Goal: Task Accomplishment & Management: Use online tool/utility

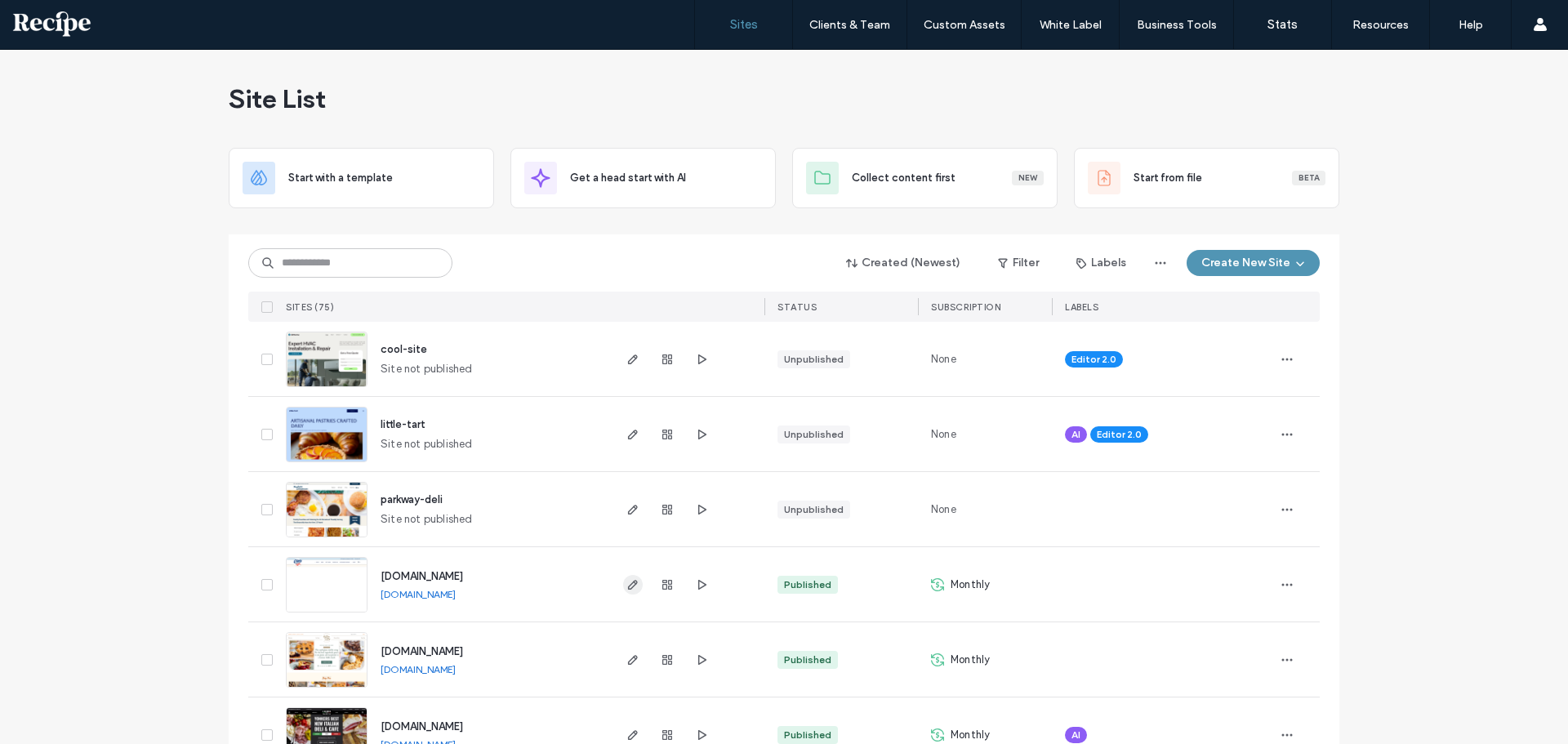
click at [626, 578] on icon "button" at bounding box center [632, 584] width 13 height 13
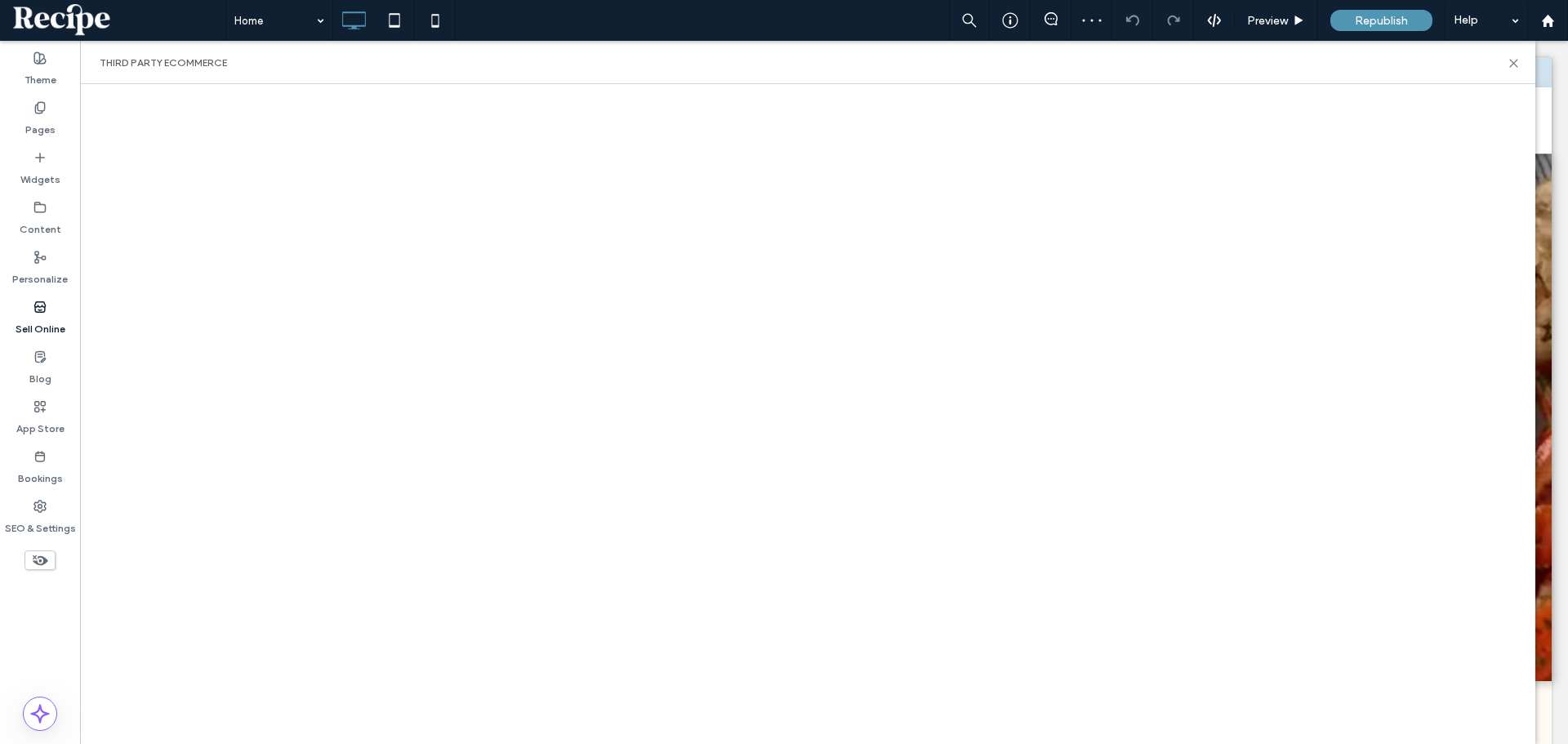
click at [55, 313] on div "Sell Online" at bounding box center [40, 318] width 80 height 50
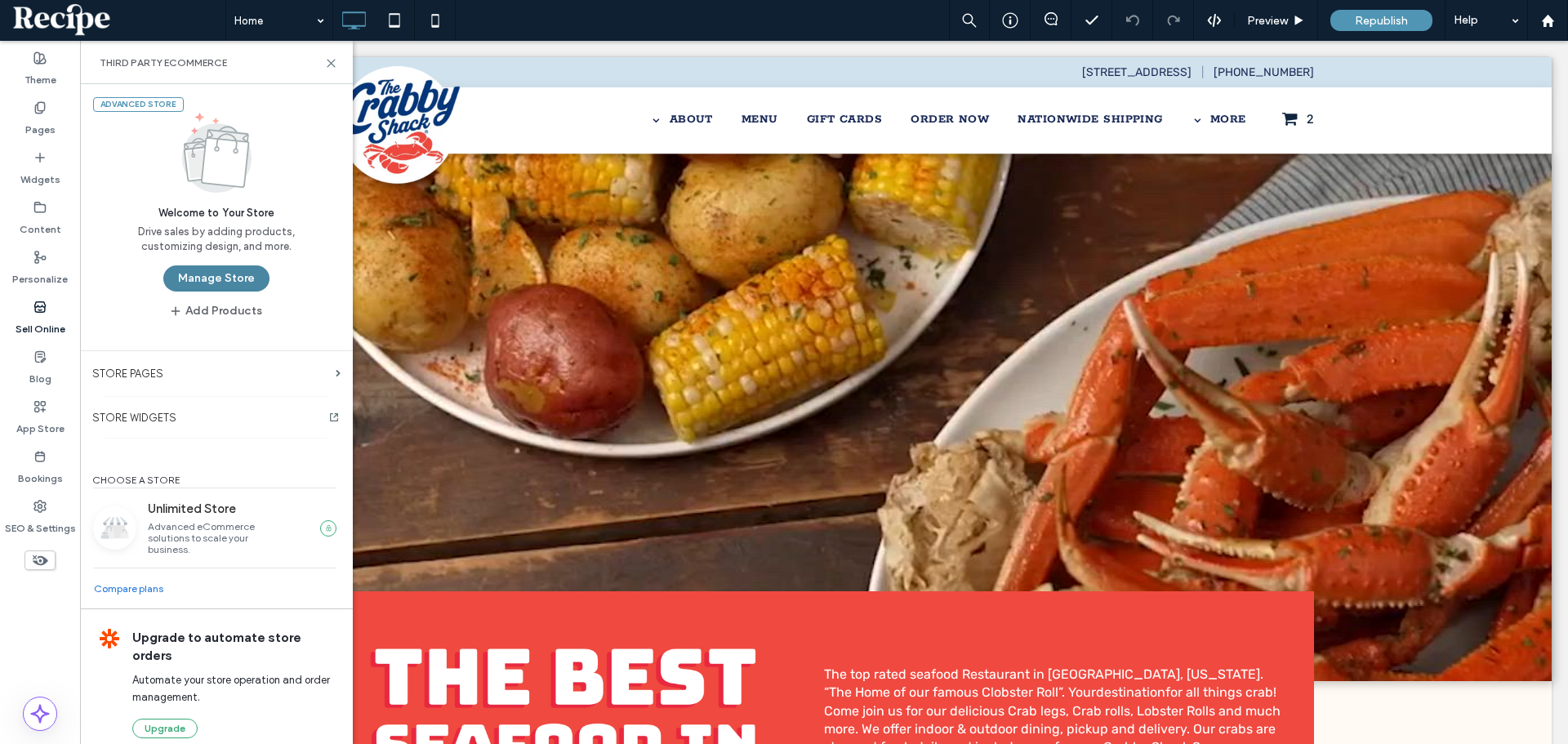
click at [229, 273] on button "Manage Store" at bounding box center [217, 278] width 106 height 26
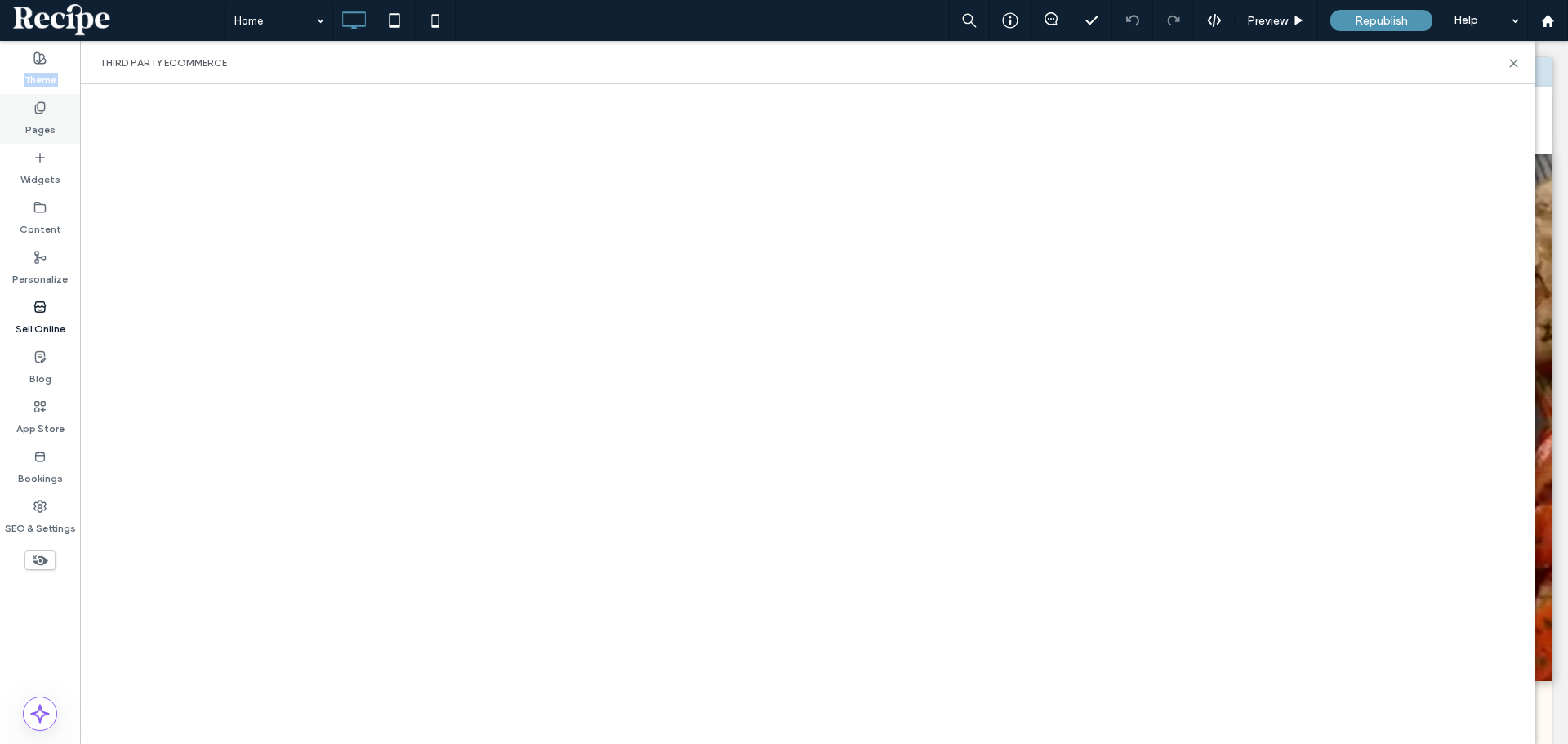
drag, startPoint x: 24, startPoint y: 86, endPoint x: 28, endPoint y: 106, distance: 20.4
click at [28, 106] on div "Theme Pages Widgets Content Personalize Sell Online Blog App Store Bookings SEO…" at bounding box center [40, 393] width 80 height 704
click at [28, 106] on div "Pages" at bounding box center [40, 119] width 80 height 50
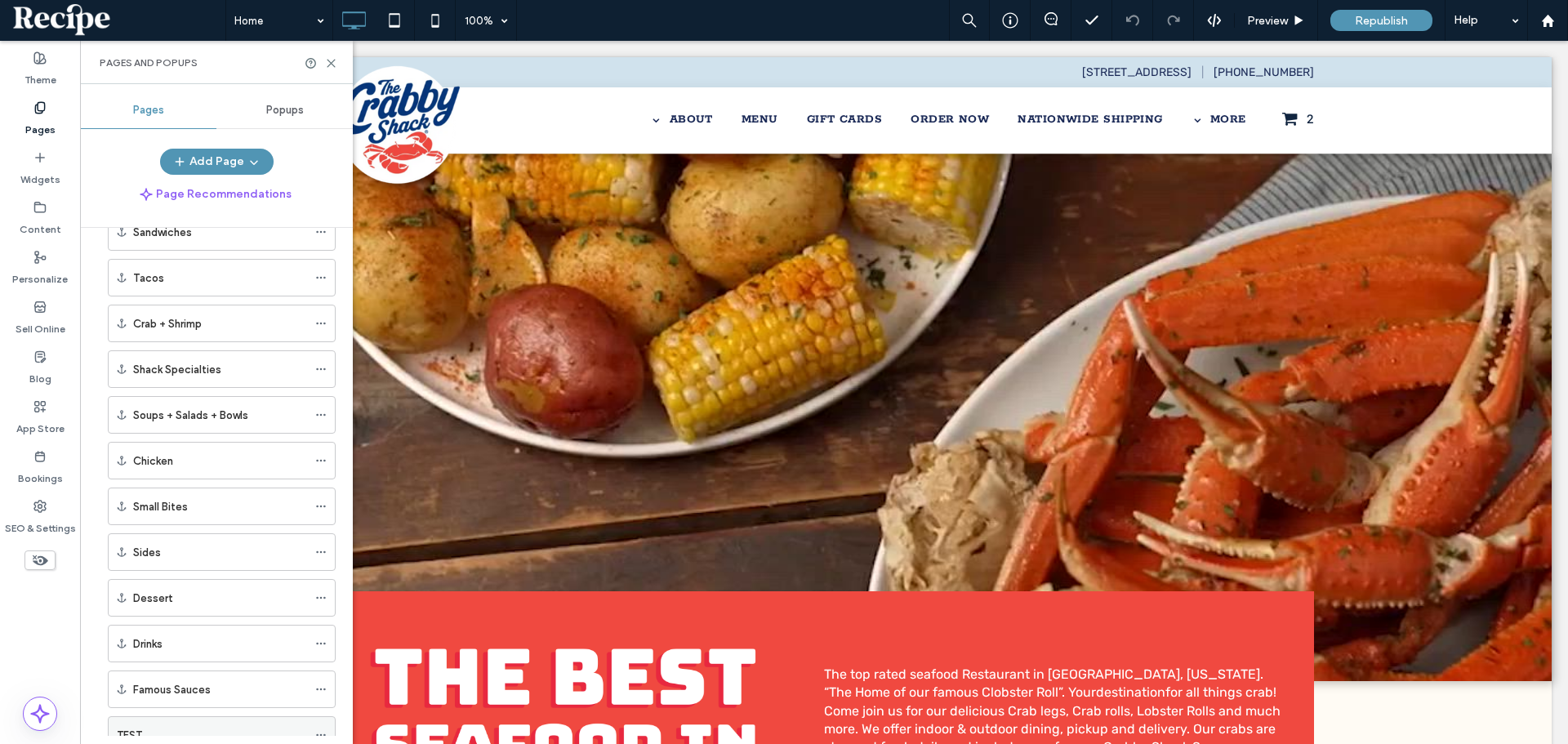
scroll to position [468, 0]
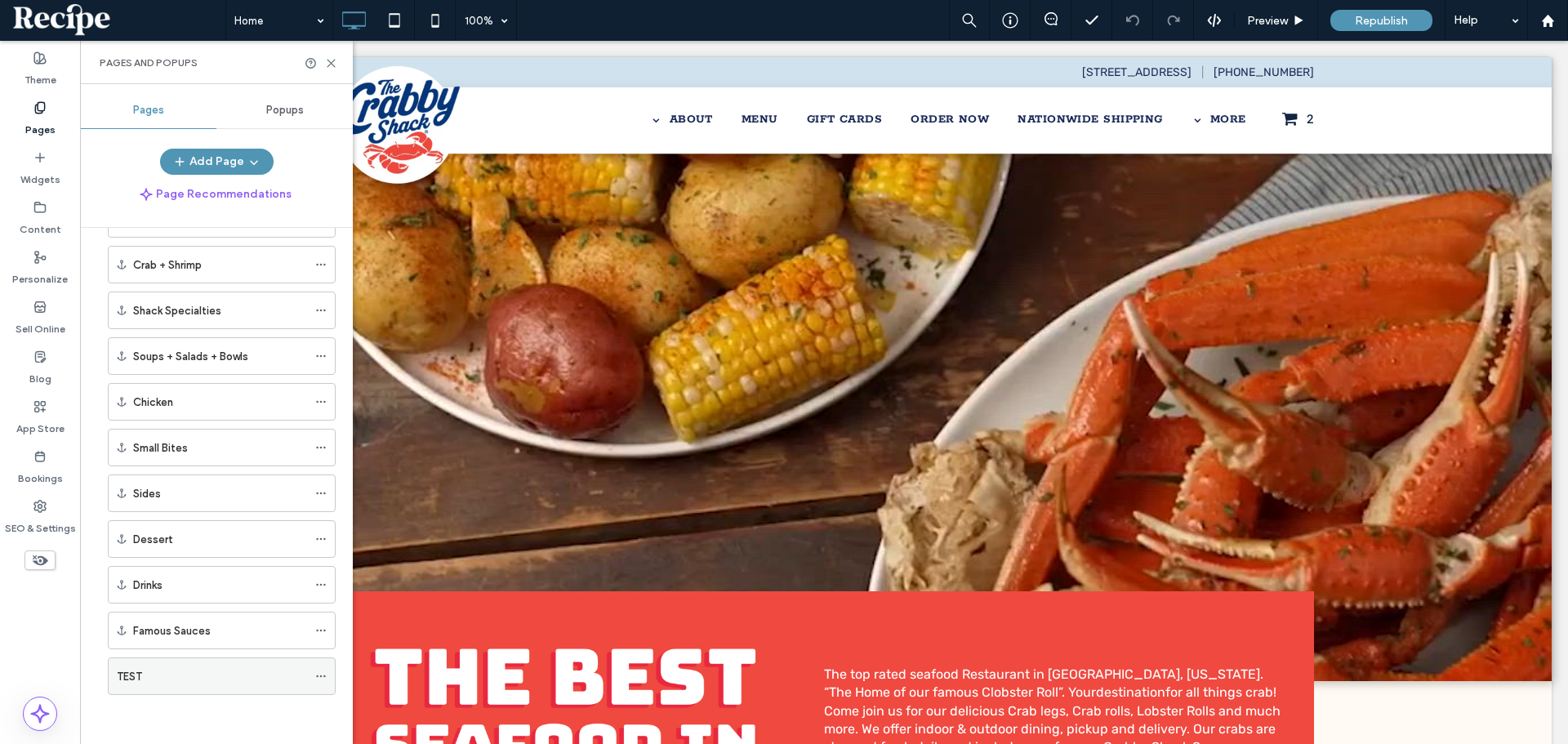
click at [144, 681] on div "TEST" at bounding box center [212, 677] width 190 height 18
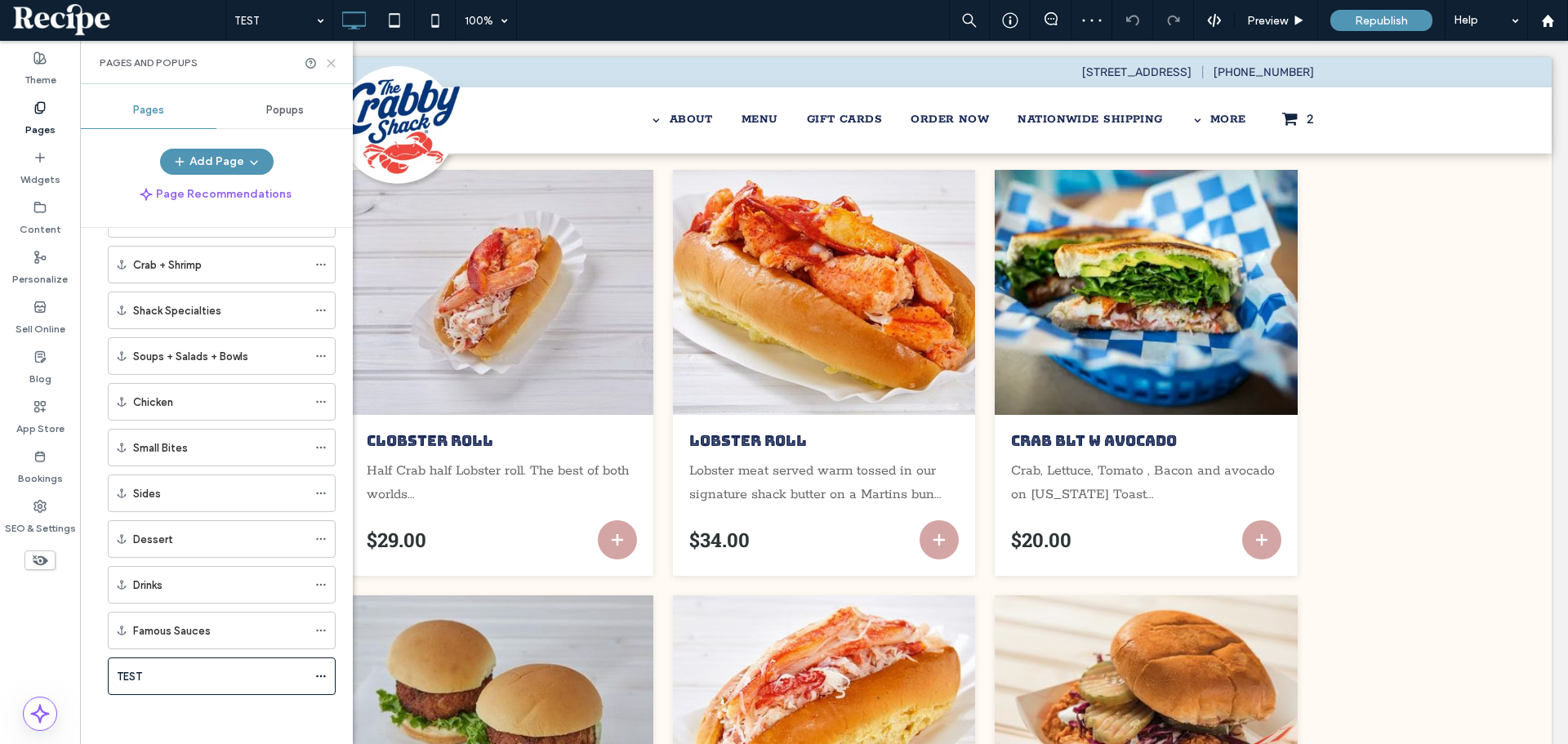
click at [330, 57] on icon at bounding box center [331, 63] width 13 height 13
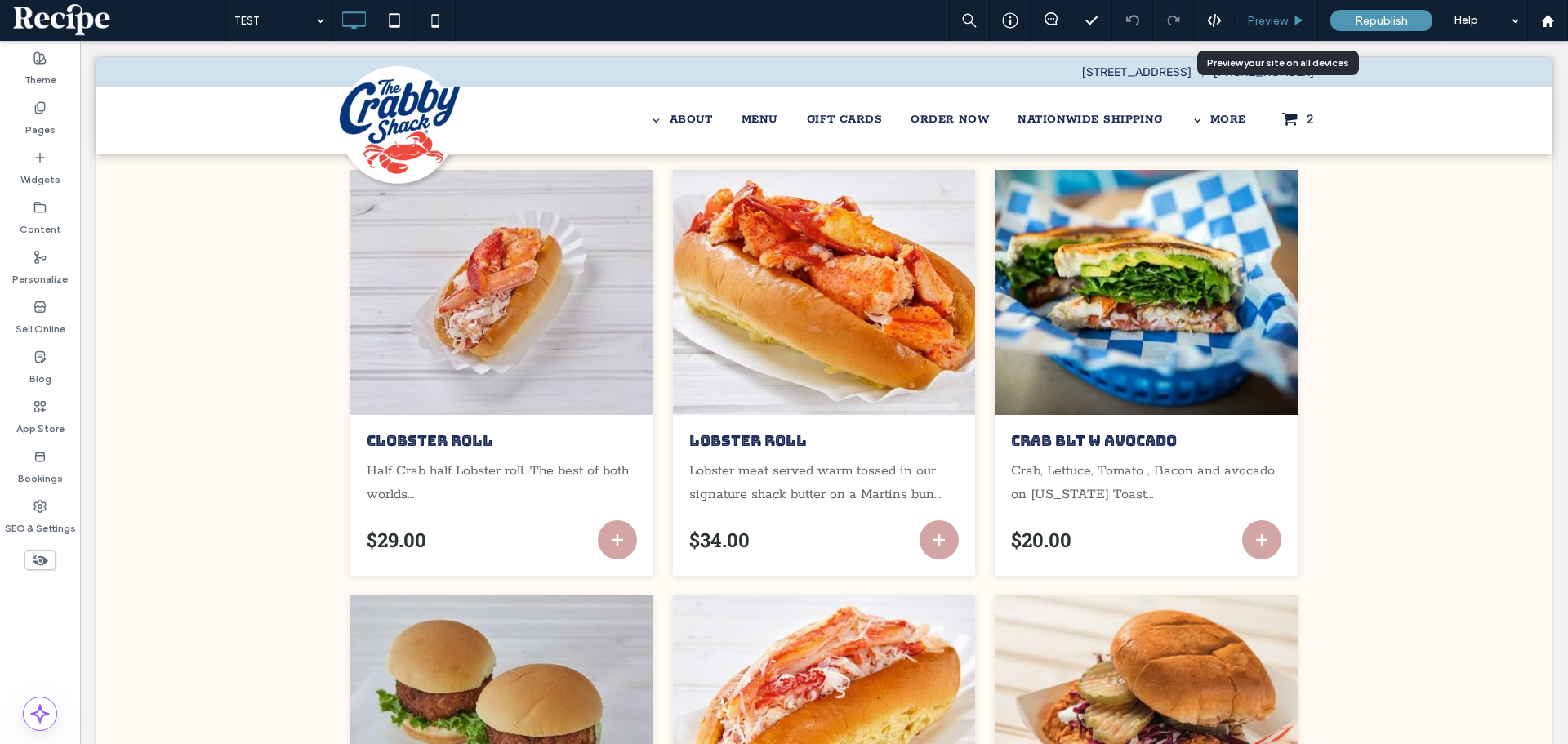
click at [1262, 18] on span "Preview" at bounding box center [1268, 21] width 41 height 14
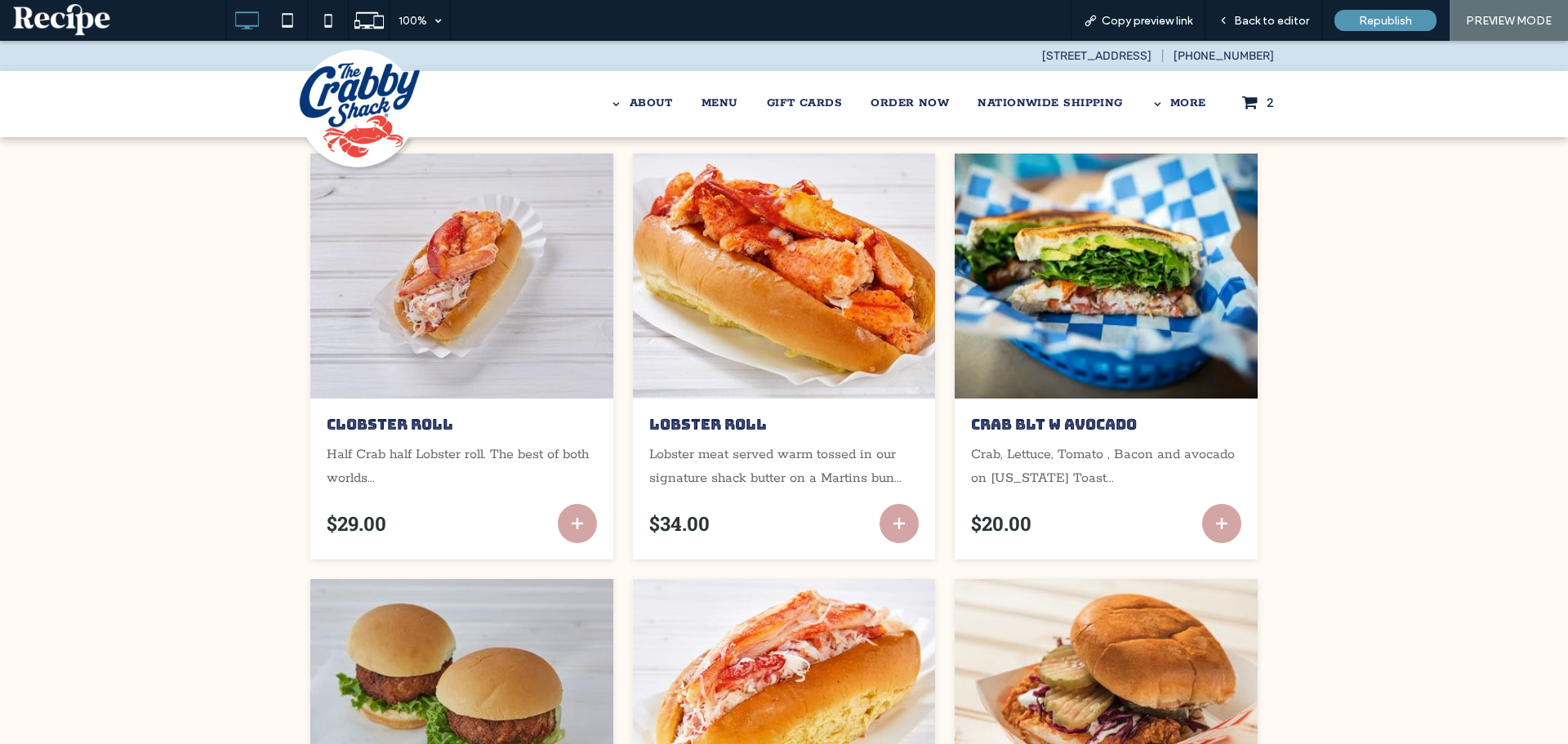
click at [892, 514] on icon "Add to cart" at bounding box center [900, 523] width 20 height 20
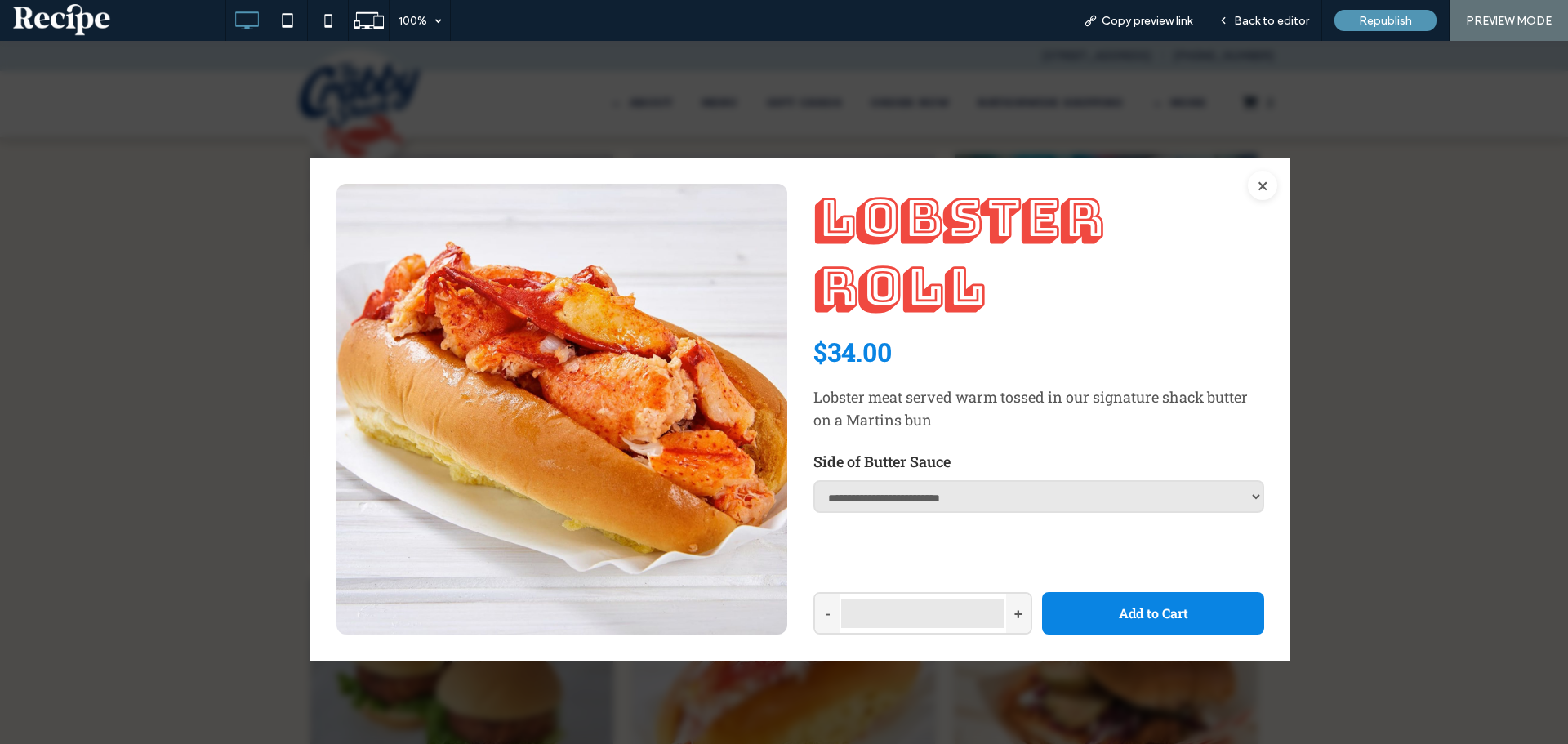
click at [1271, 189] on div "**********" at bounding box center [801, 409] width 980 height 503
click at [1248, 184] on button "×" at bounding box center [1262, 185] width 29 height 29
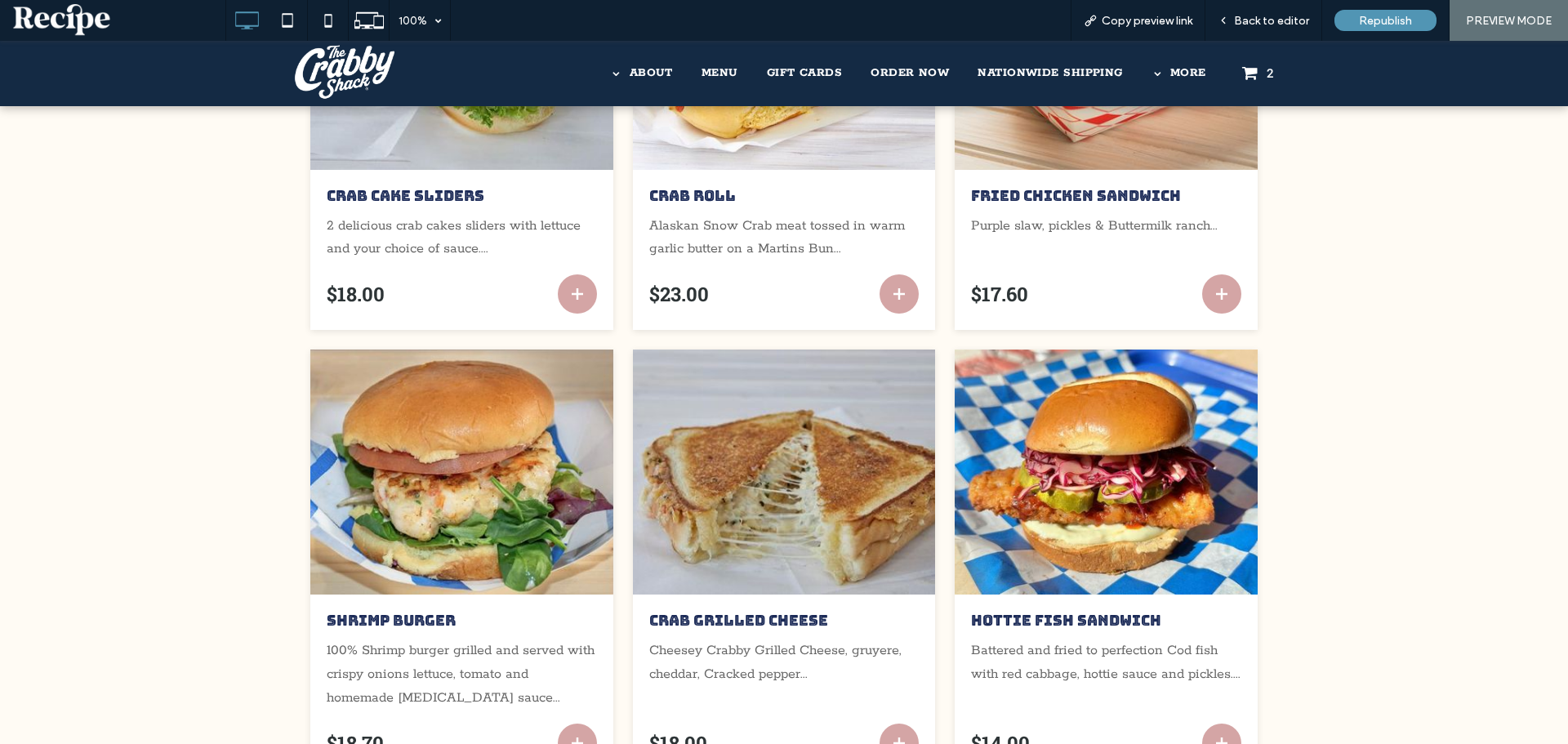
scroll to position [899, 0]
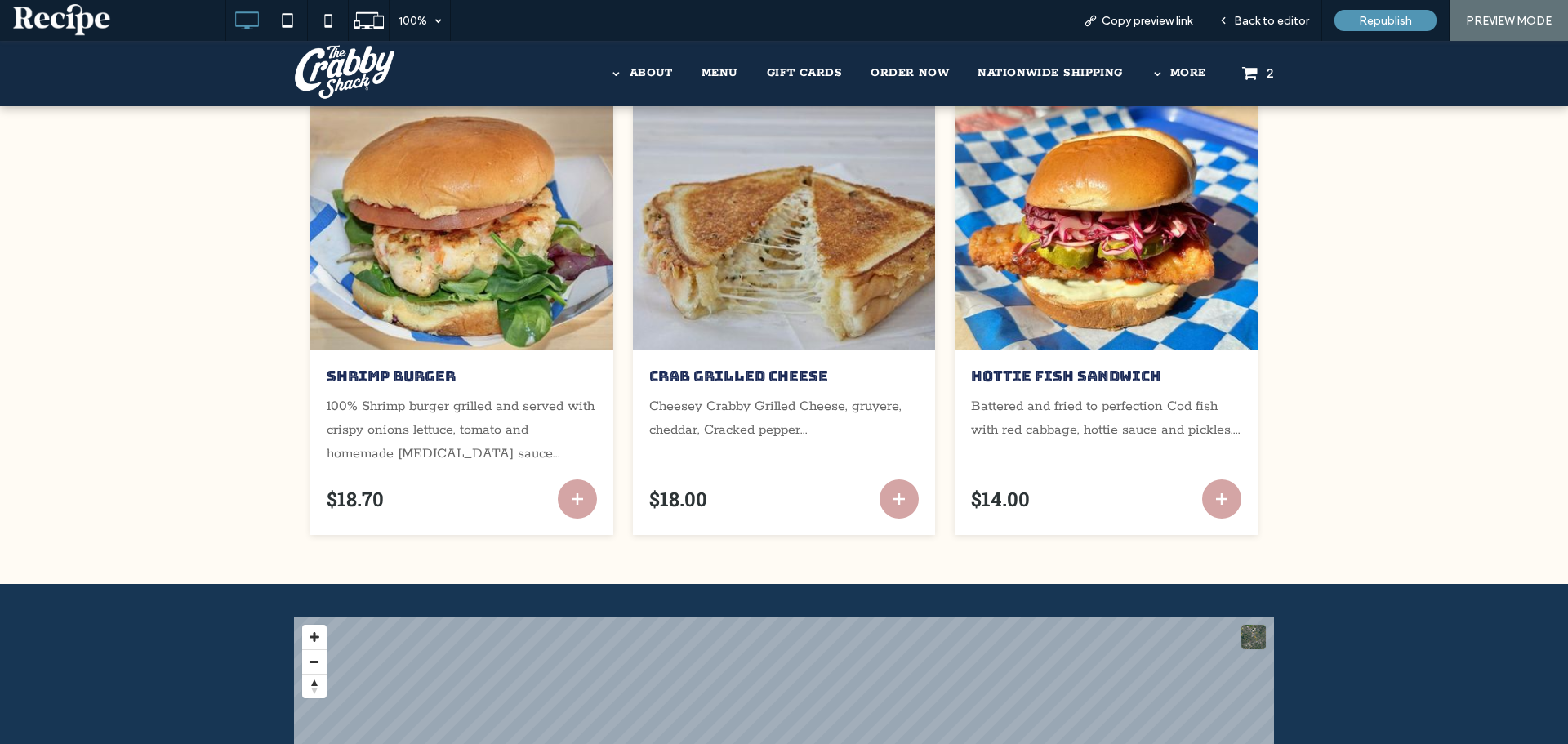
click at [895, 494] on icon "Add to cart" at bounding box center [900, 499] width 10 height 10
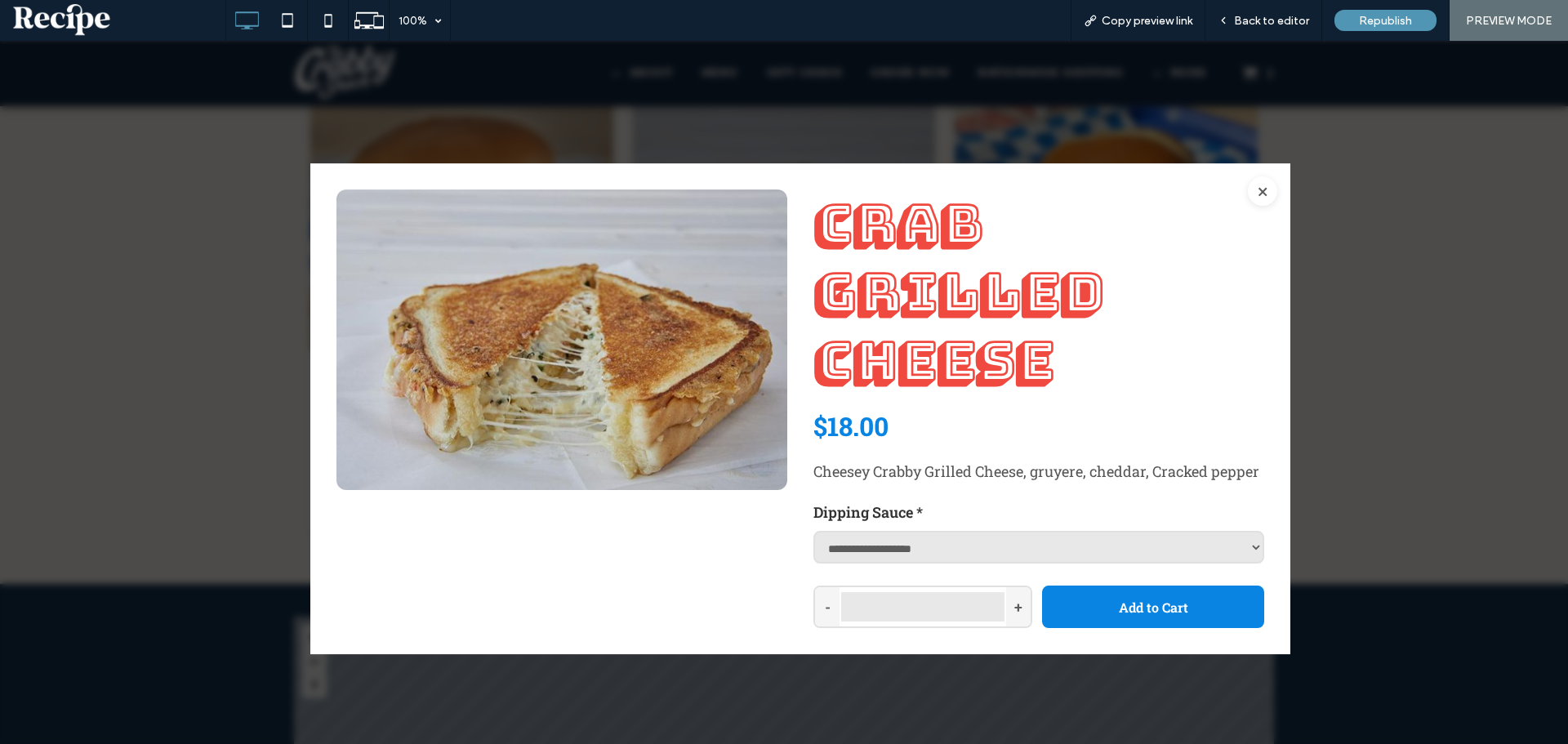
drag, startPoint x: 1247, startPoint y: 193, endPoint x: 1238, endPoint y: 199, distance: 10.8
click at [1248, 193] on button "×" at bounding box center [1262, 191] width 29 height 29
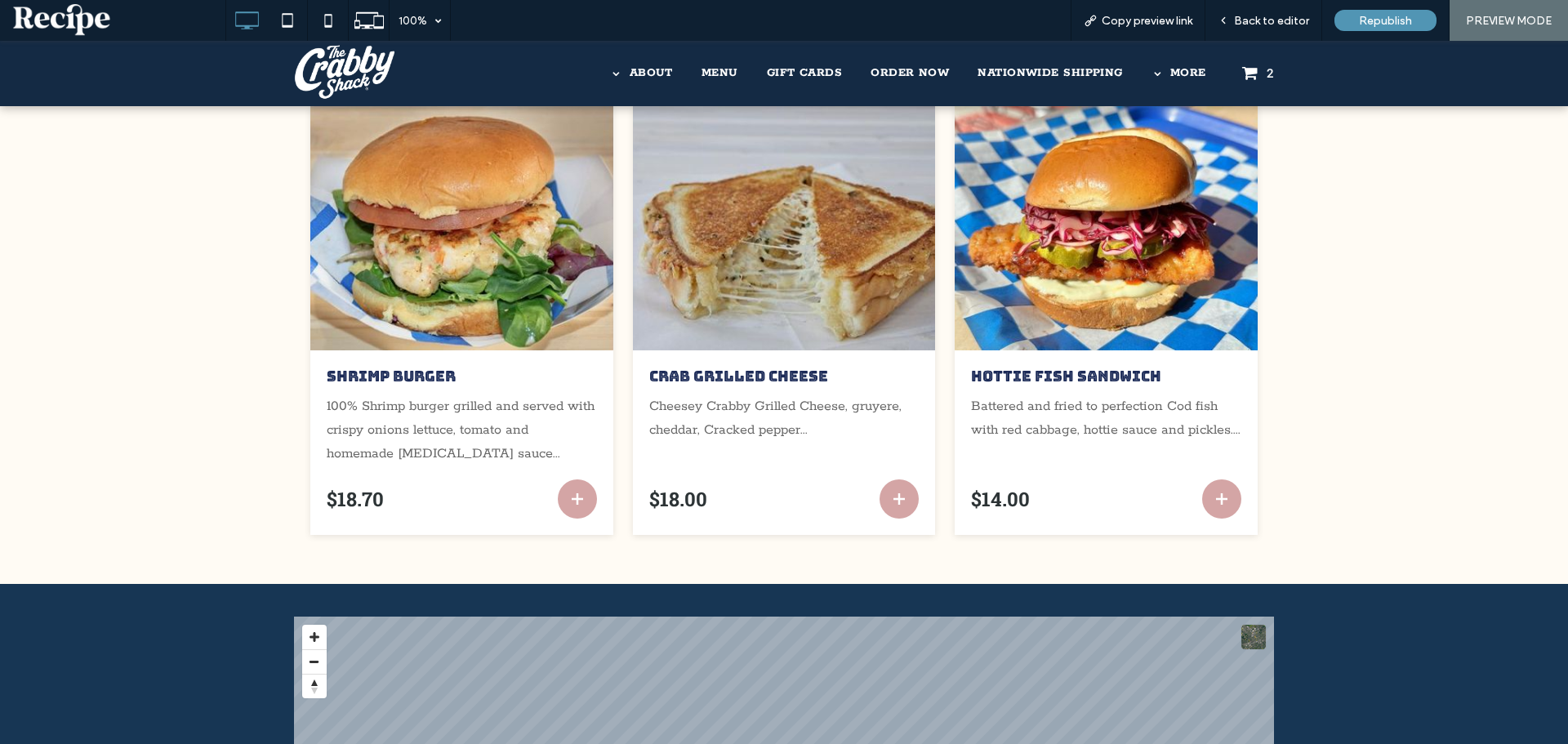
click at [1212, 498] on icon "Add to cart" at bounding box center [1222, 499] width 20 height 20
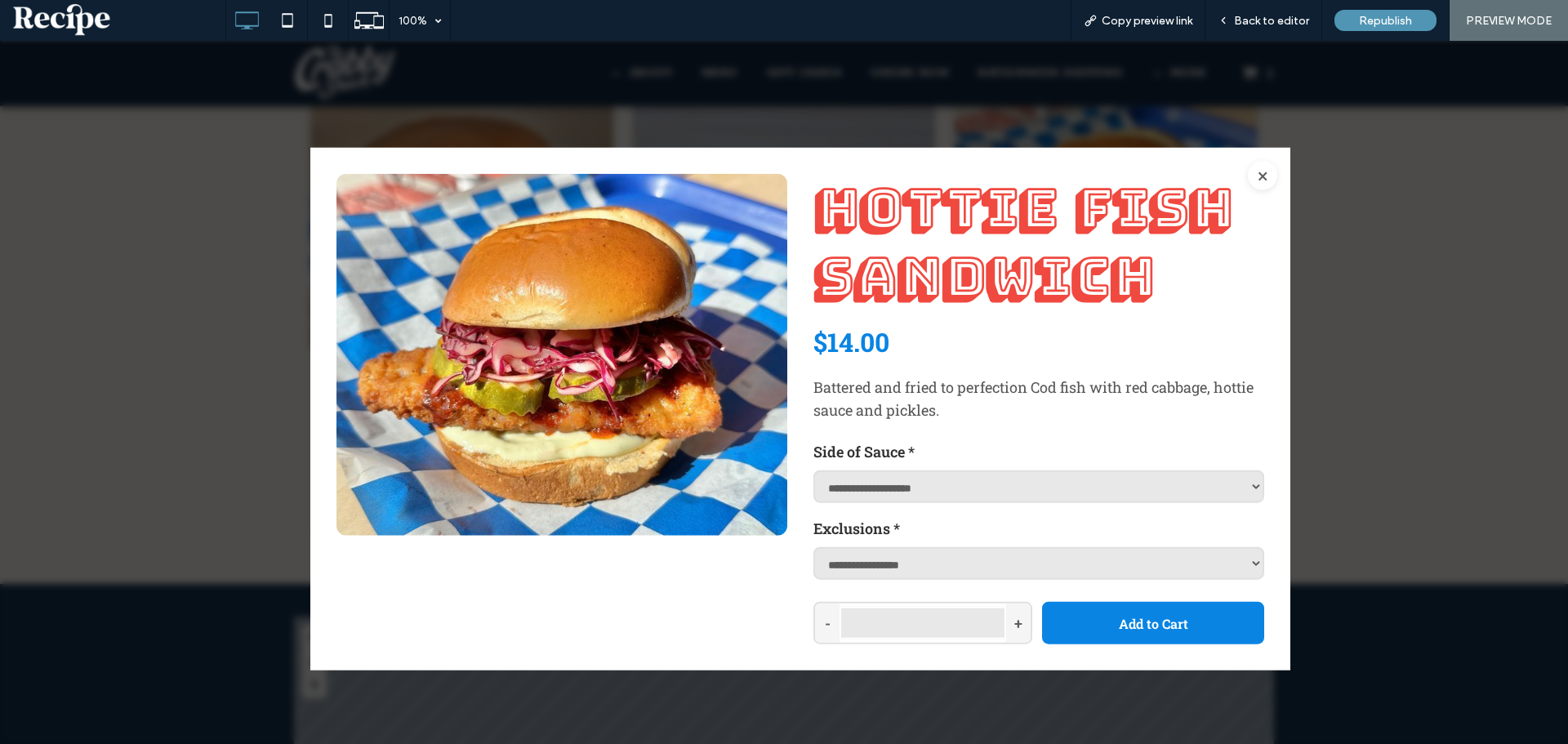
click at [1254, 174] on button "×" at bounding box center [1262, 174] width 29 height 29
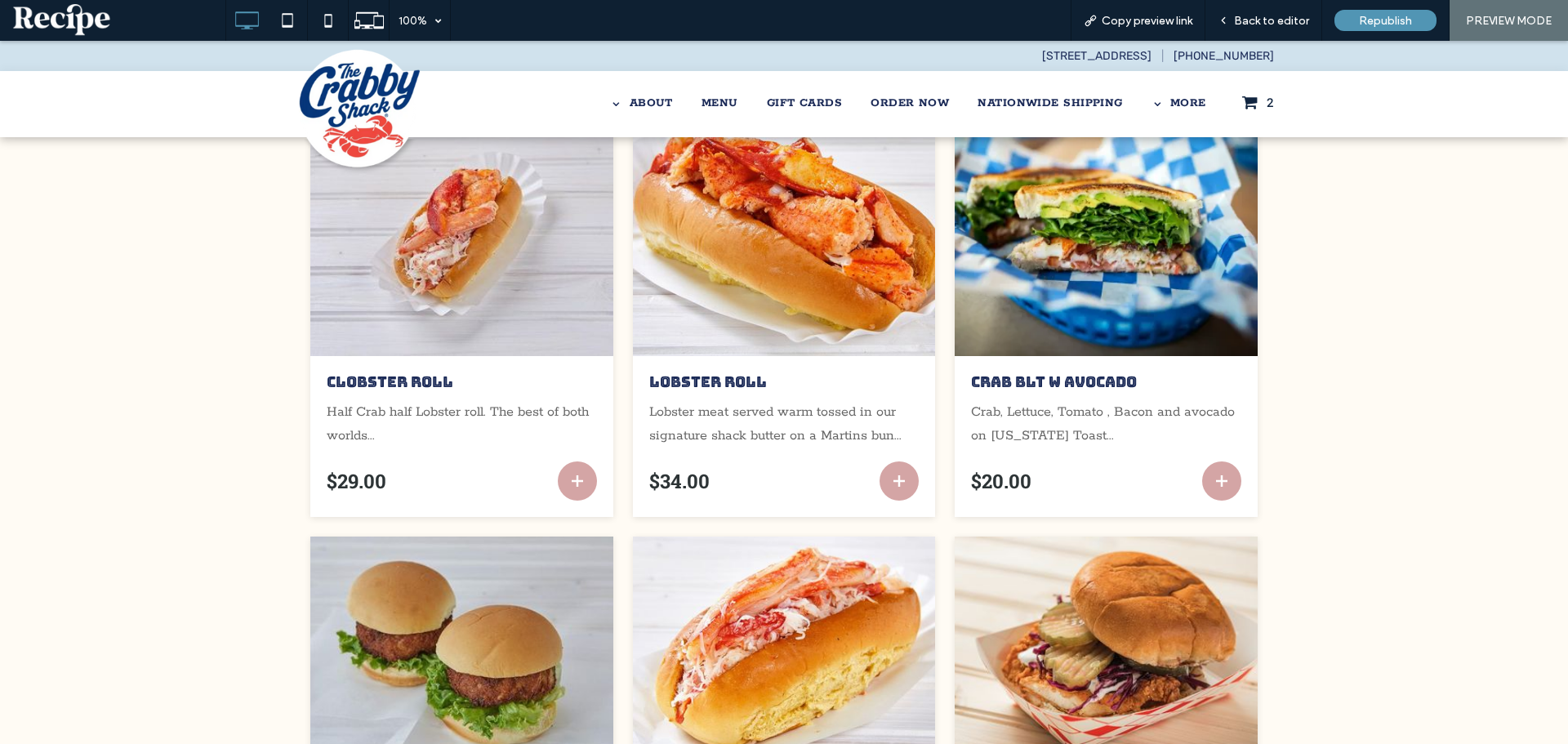
scroll to position [0, 0]
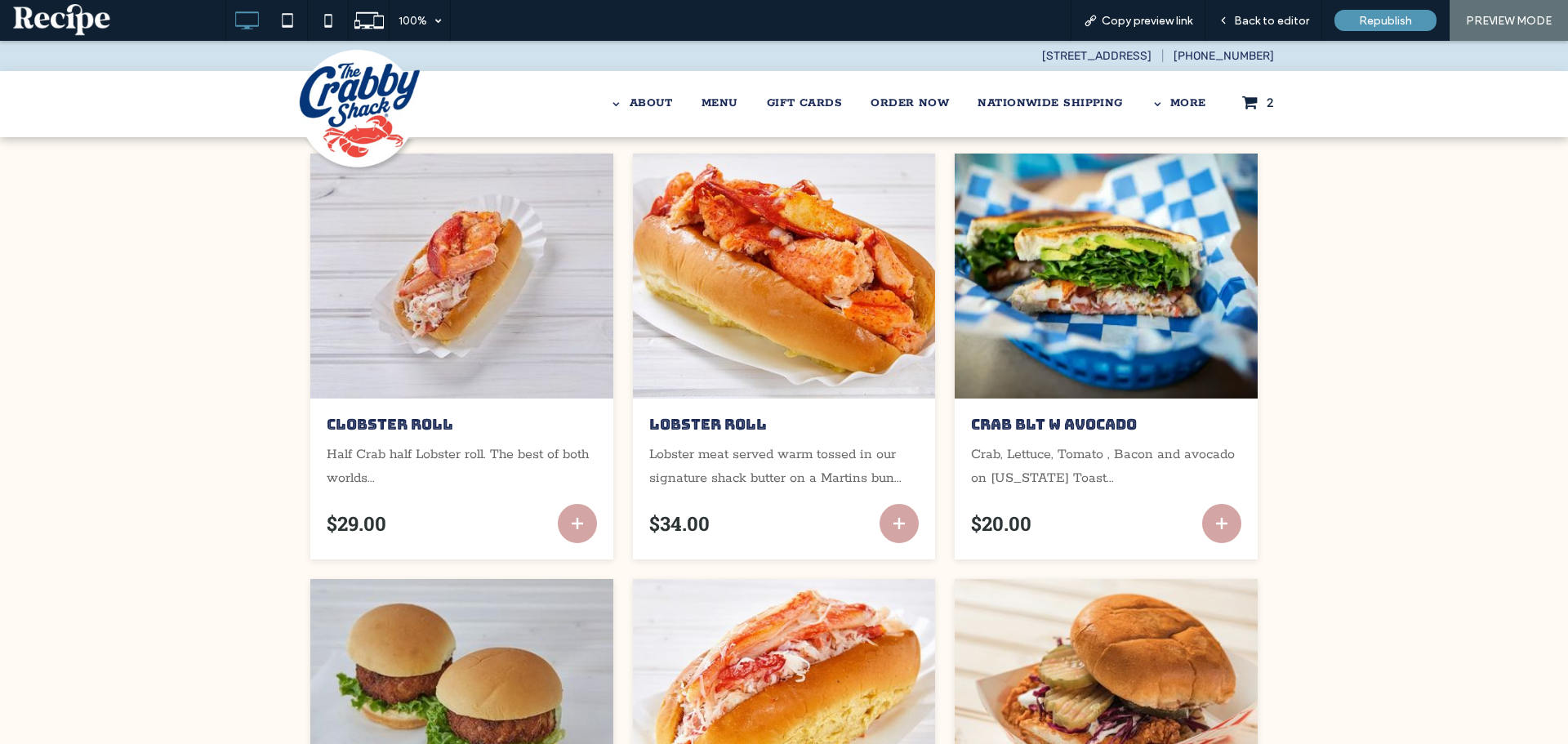
click at [572, 521] on icon "Add to cart" at bounding box center [577, 523] width 10 height 10
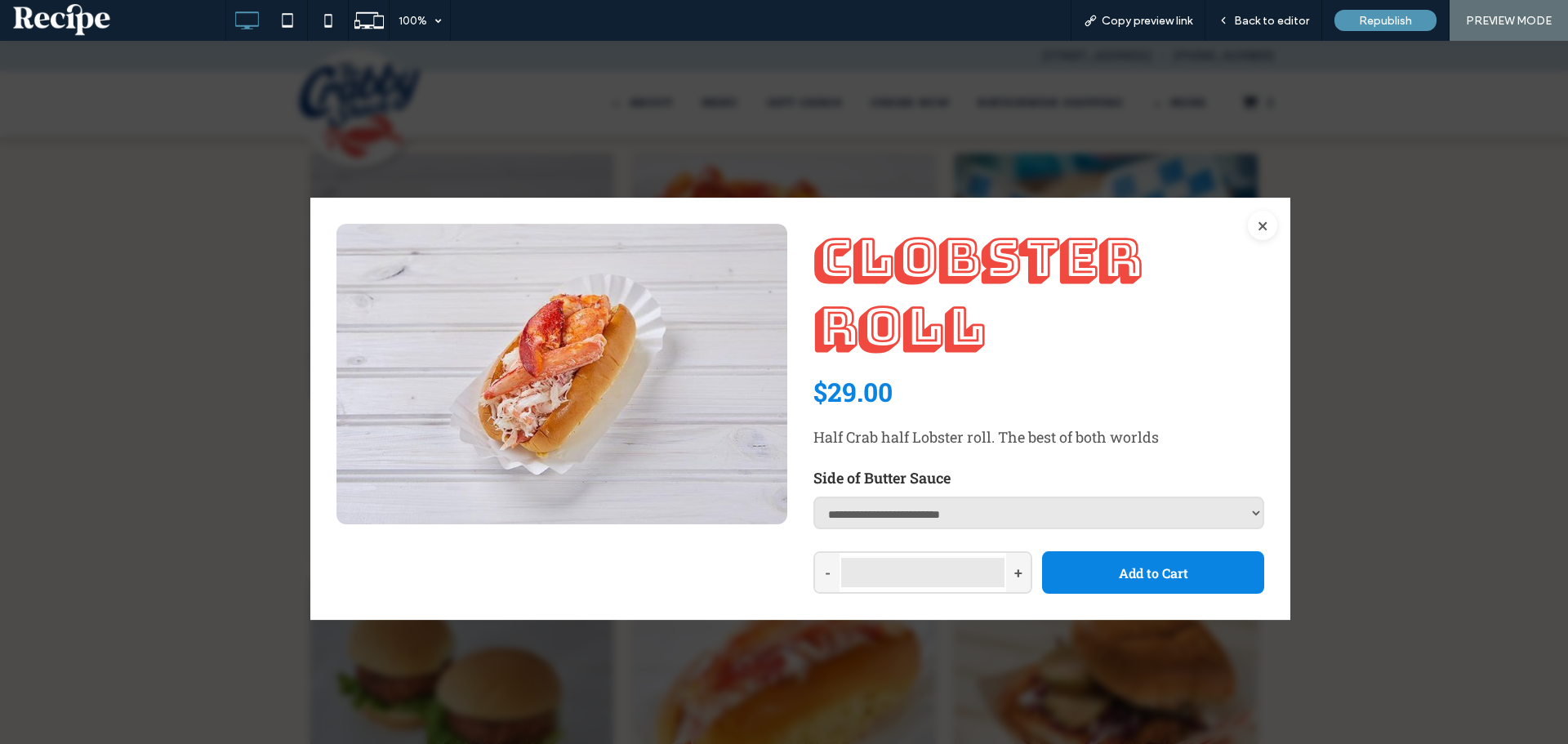
click at [1264, 227] on button "×" at bounding box center [1262, 225] width 29 height 29
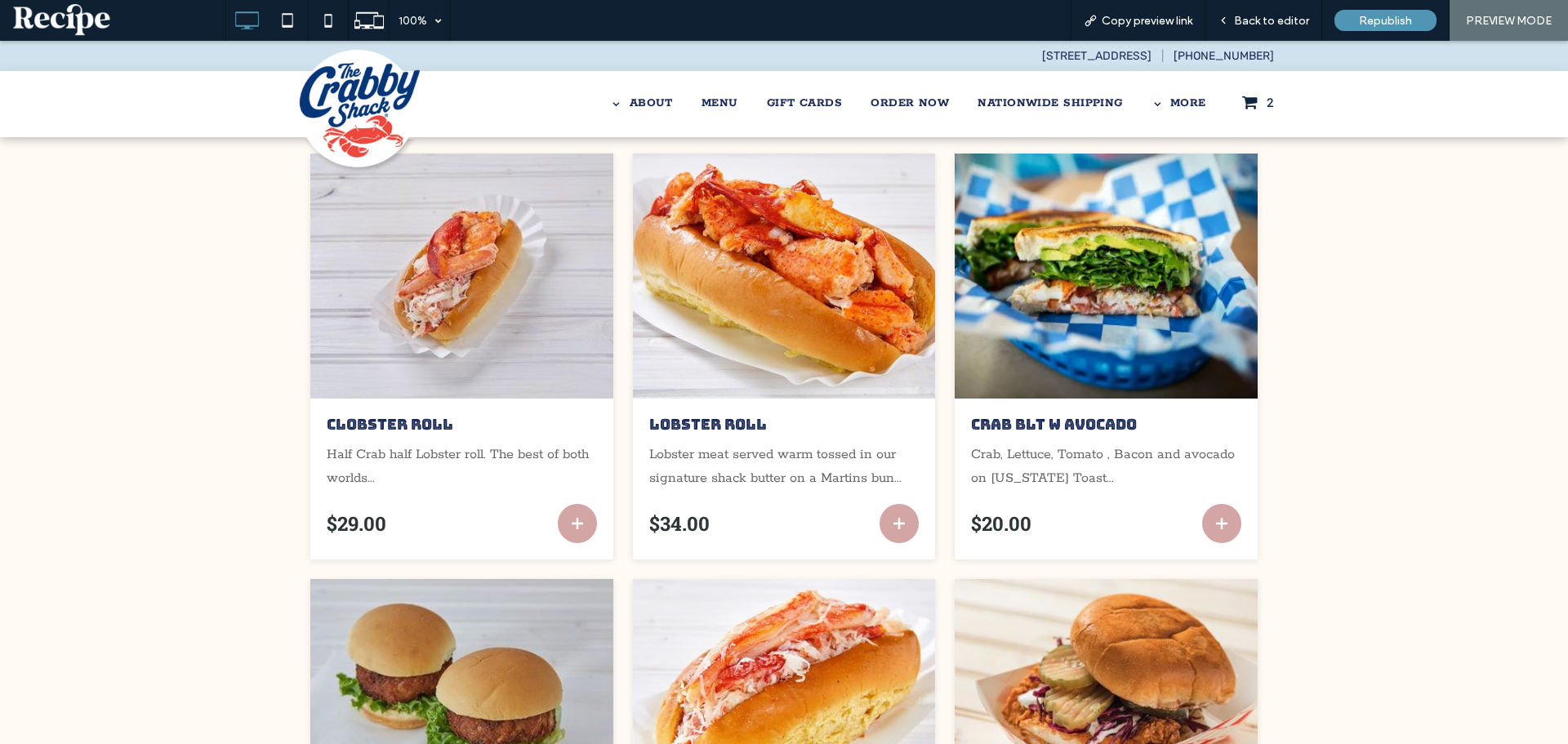
click at [567, 514] on icon "Add to cart" at bounding box center [577, 523] width 20 height 20
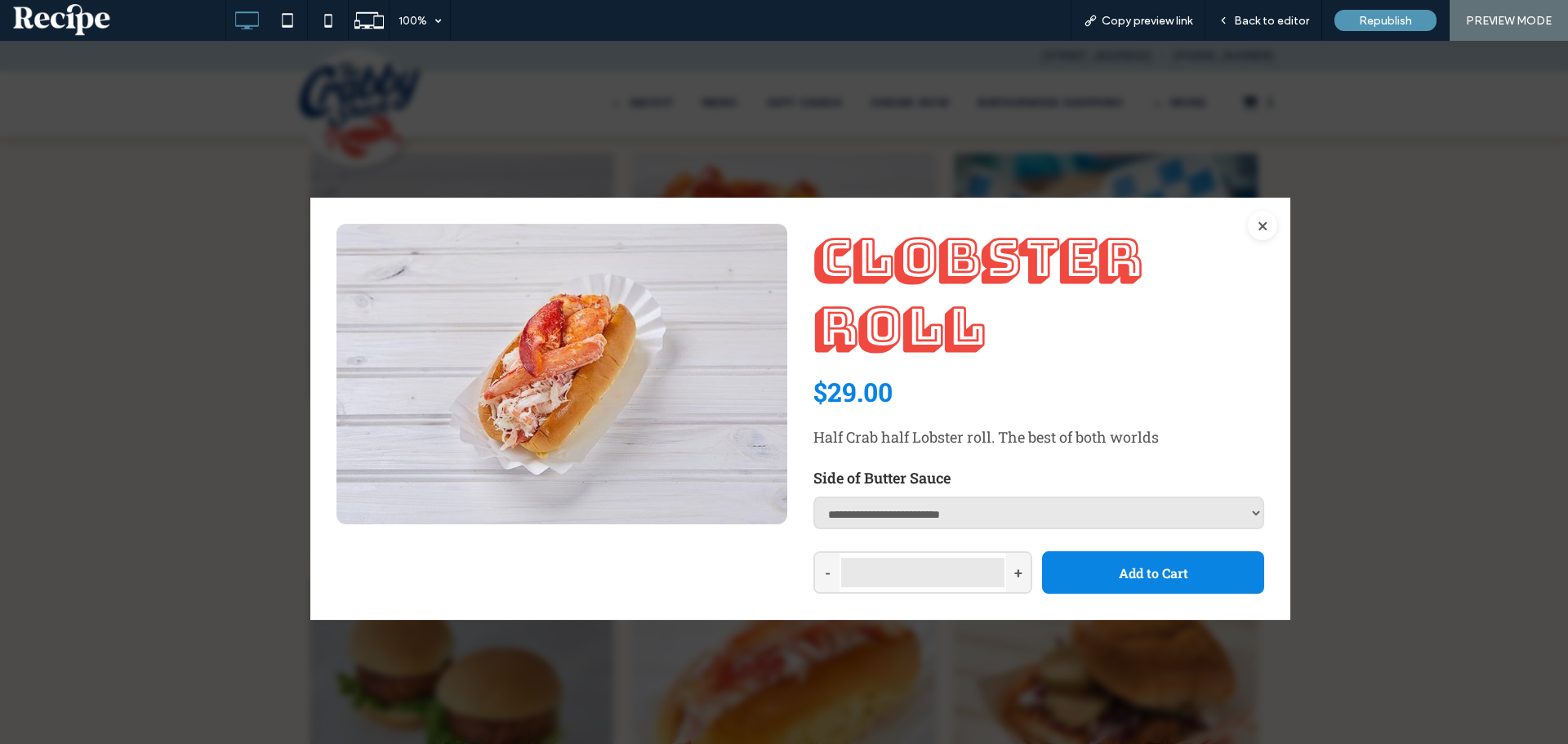
click at [1261, 221] on button "×" at bounding box center [1262, 225] width 29 height 29
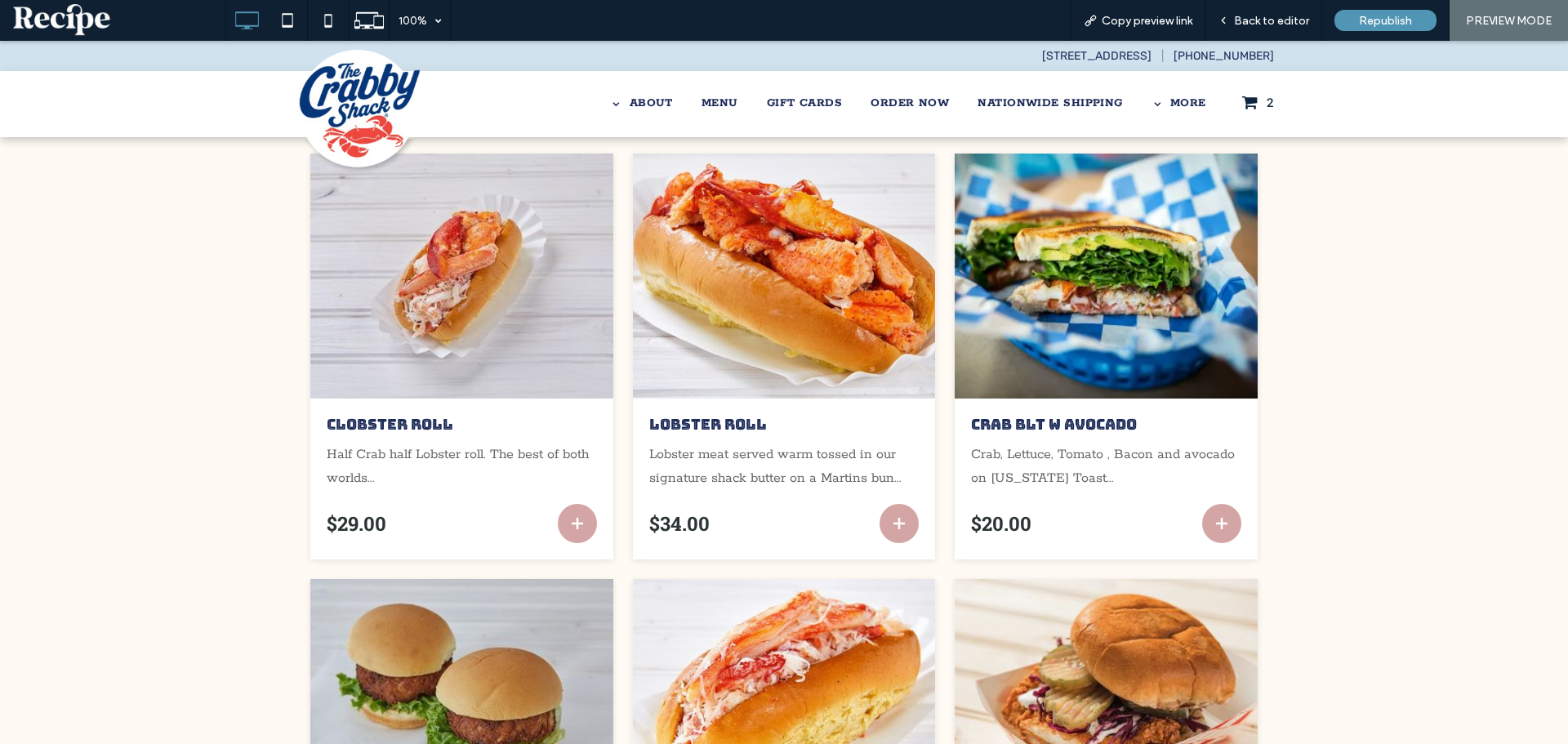
click at [1222, 522] on icon "Add to cart" at bounding box center [1222, 523] width 20 height 20
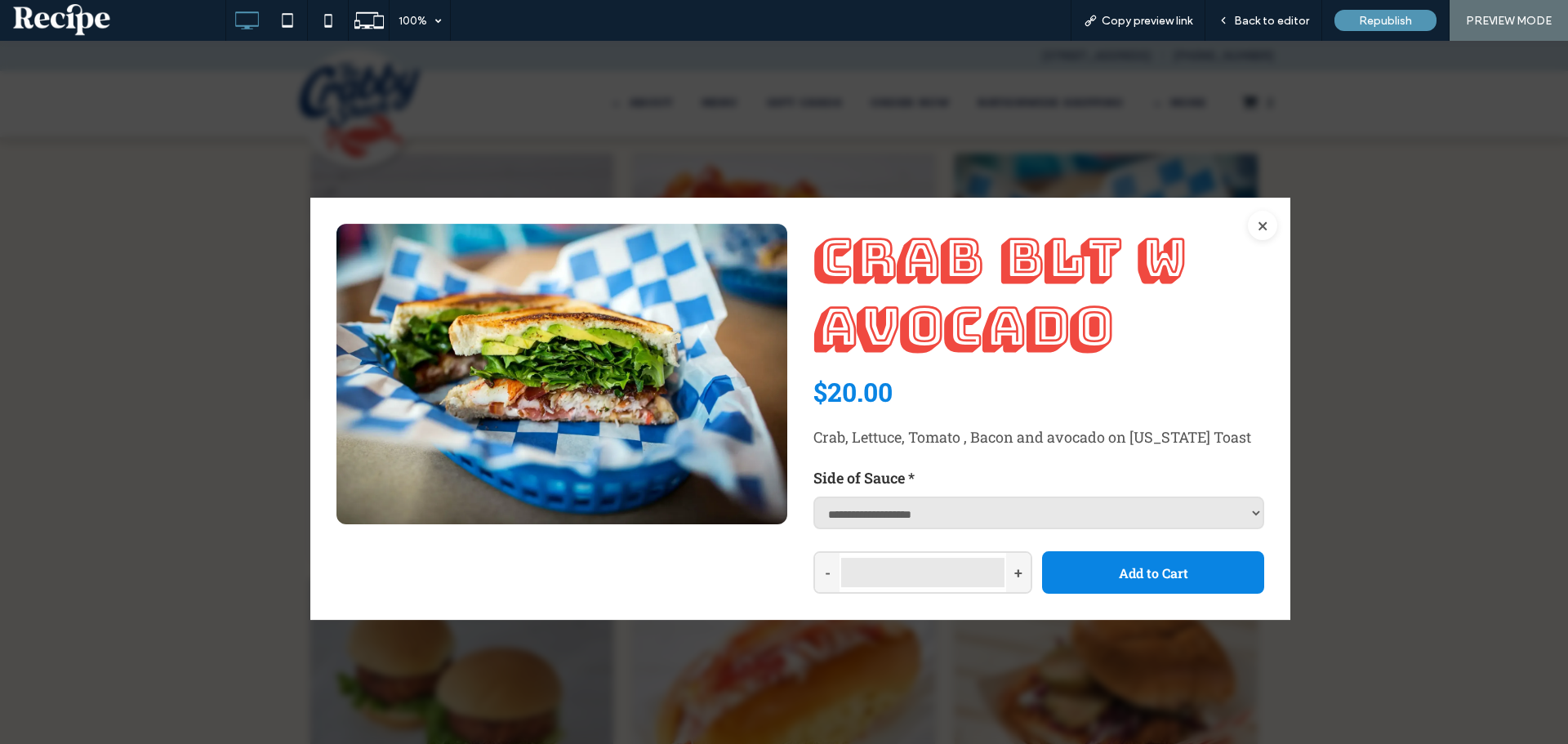
click at [1262, 228] on button "×" at bounding box center [1262, 225] width 29 height 29
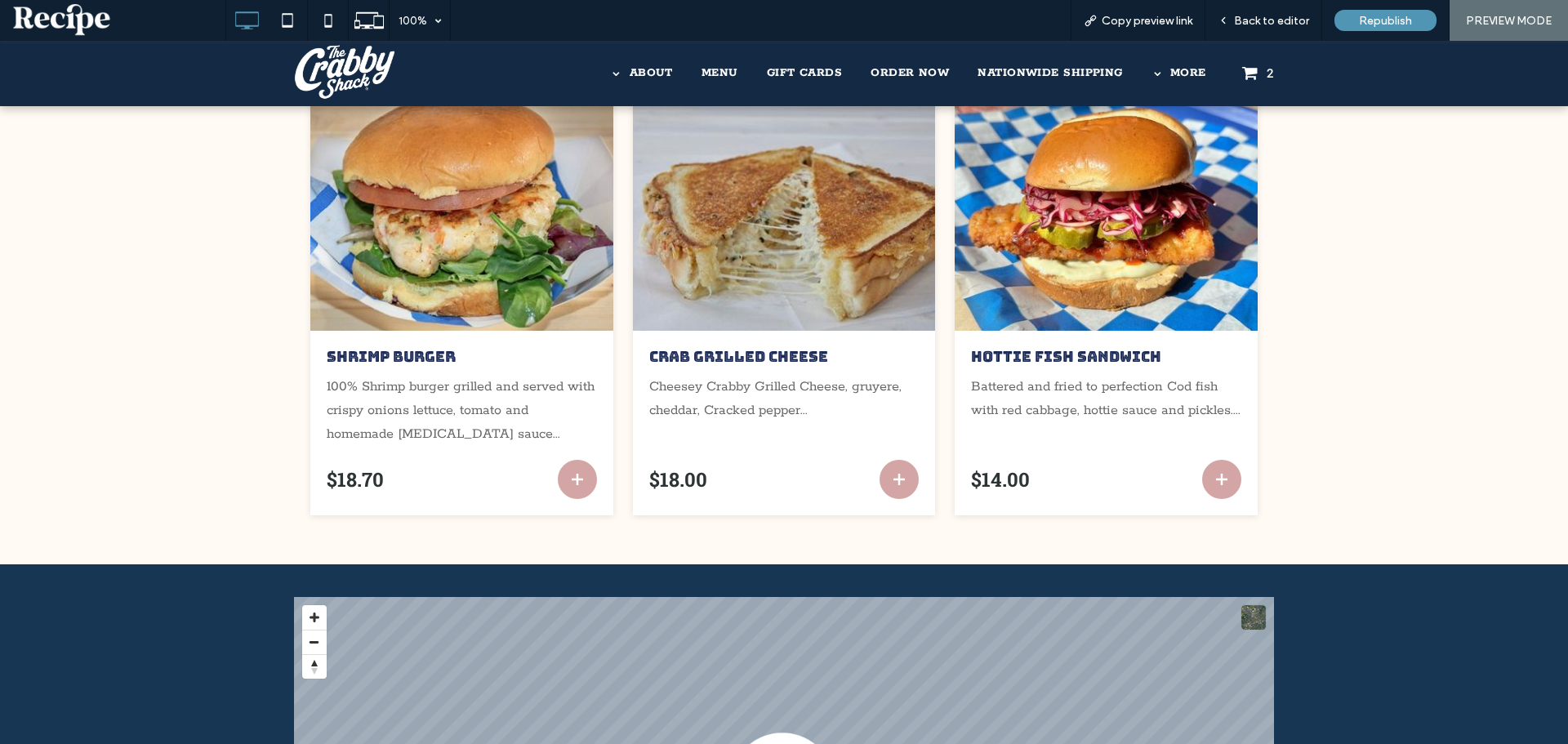
scroll to position [980, 0]
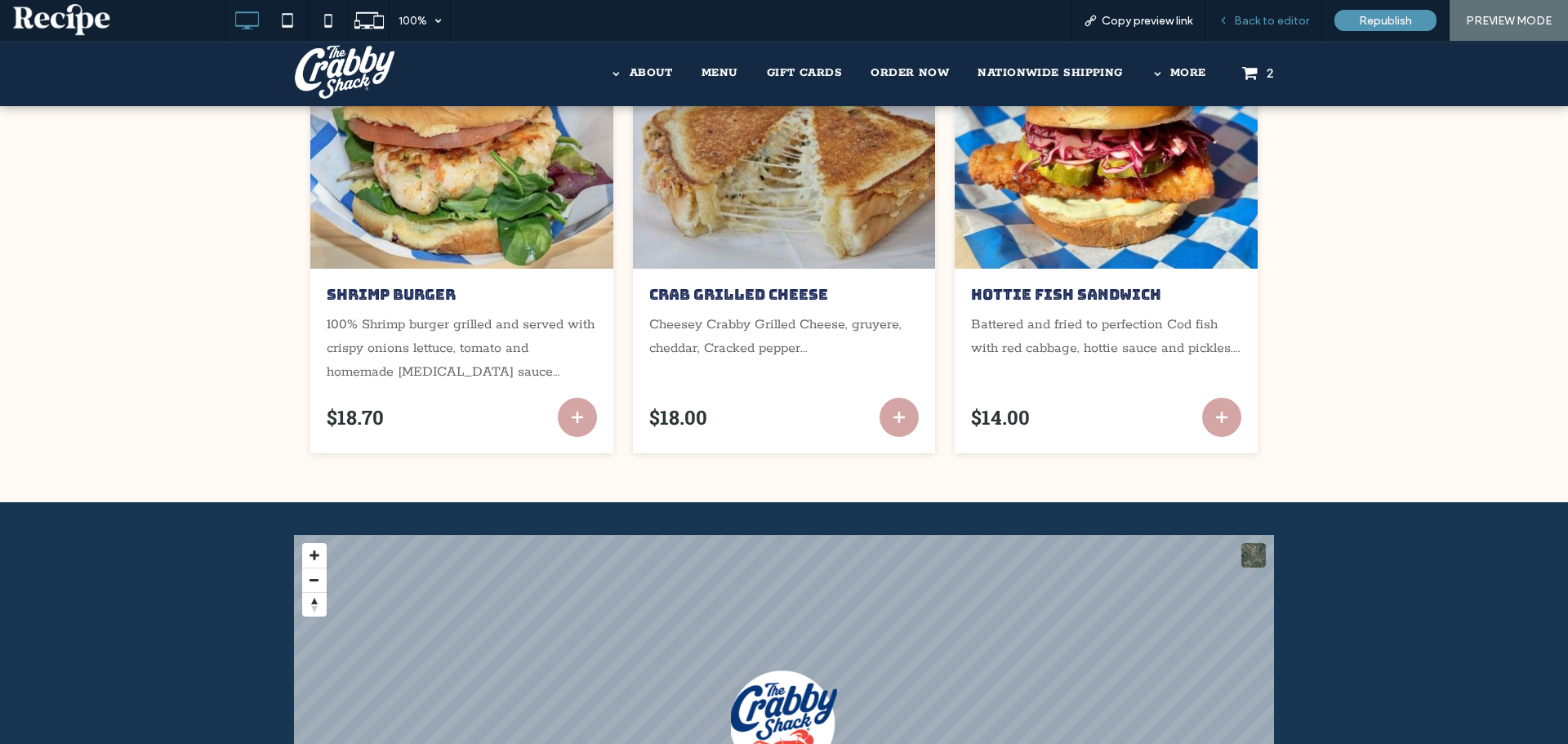
click at [1261, 8] on div "Back to editor" at bounding box center [1263, 21] width 117 height 41
click at [1245, 23] on span "Back to editor" at bounding box center [1271, 21] width 75 height 14
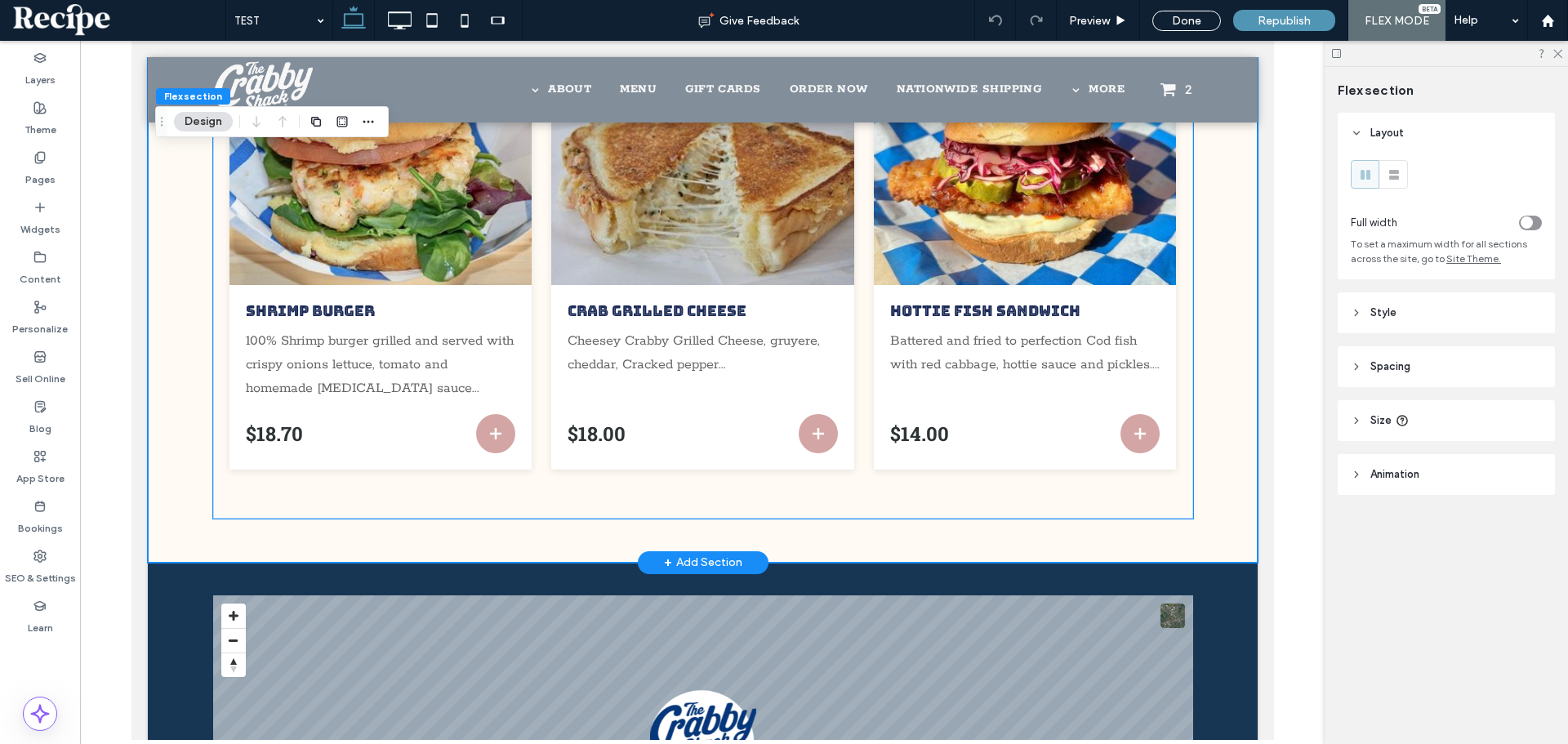
click at [893, 337] on p "Battered and fried to perfection Cod fish with red cabbage, hottie sauce and pi…" at bounding box center [1025, 366] width 270 height 71
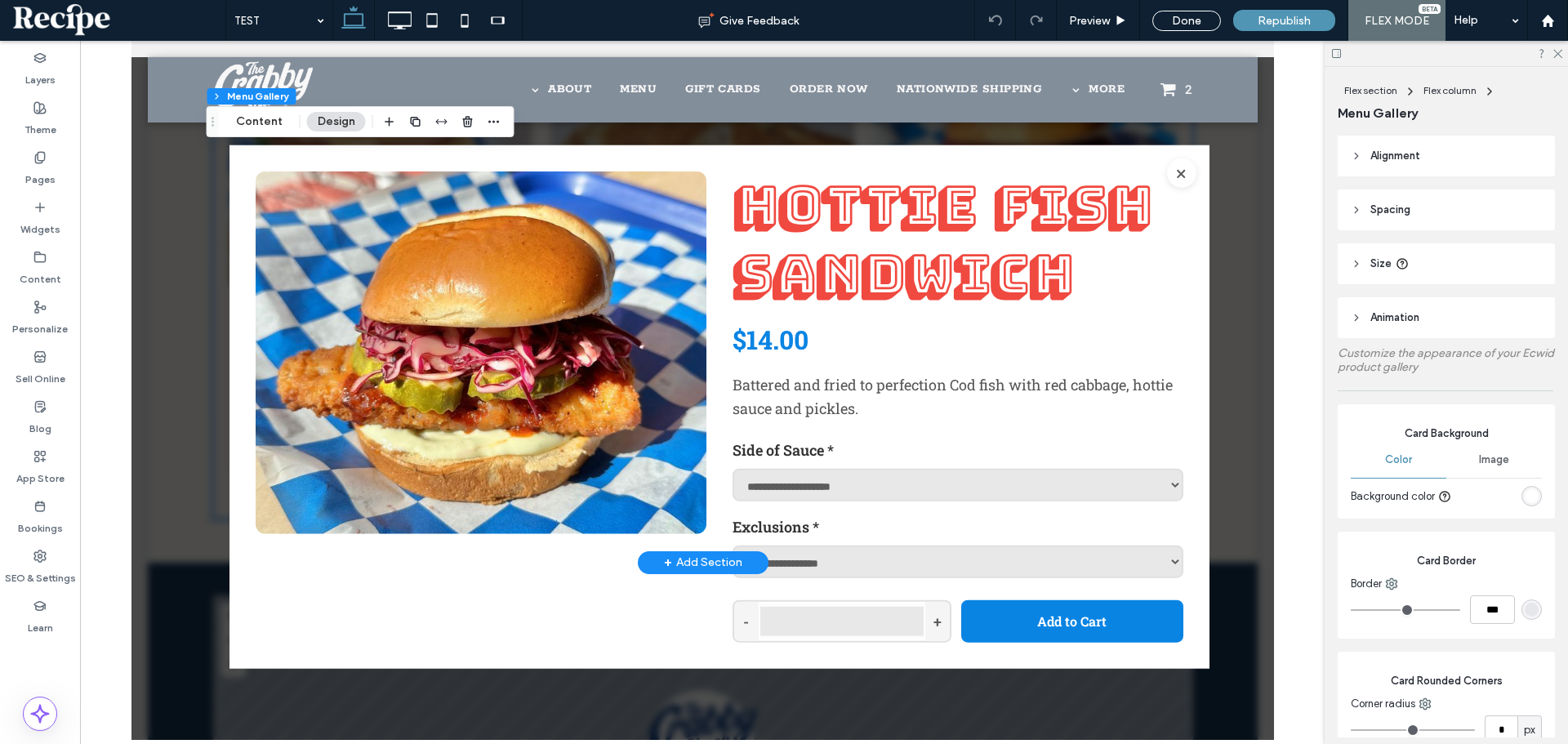
click at [1174, 177] on button "×" at bounding box center [1181, 174] width 29 height 29
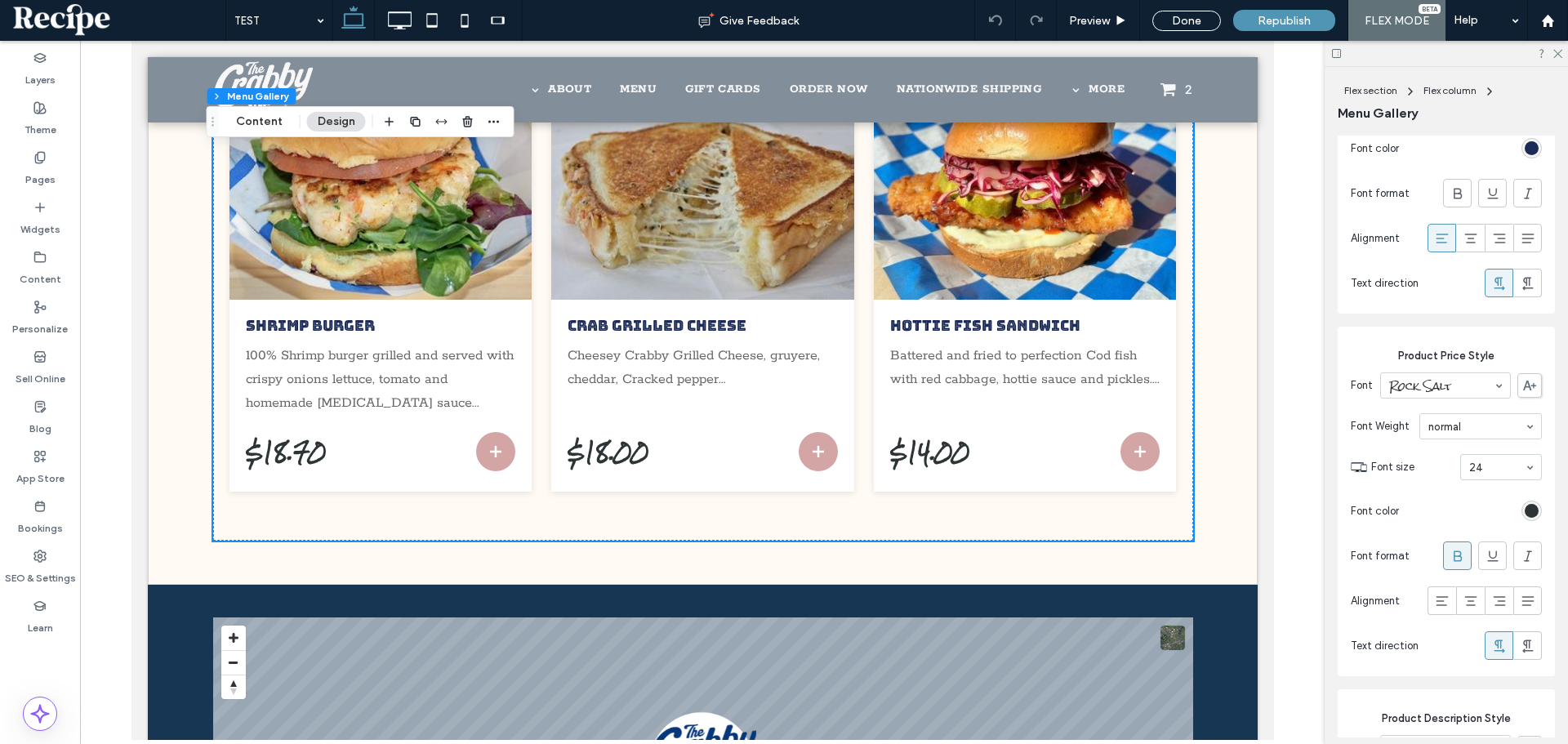
scroll to position [995, 0]
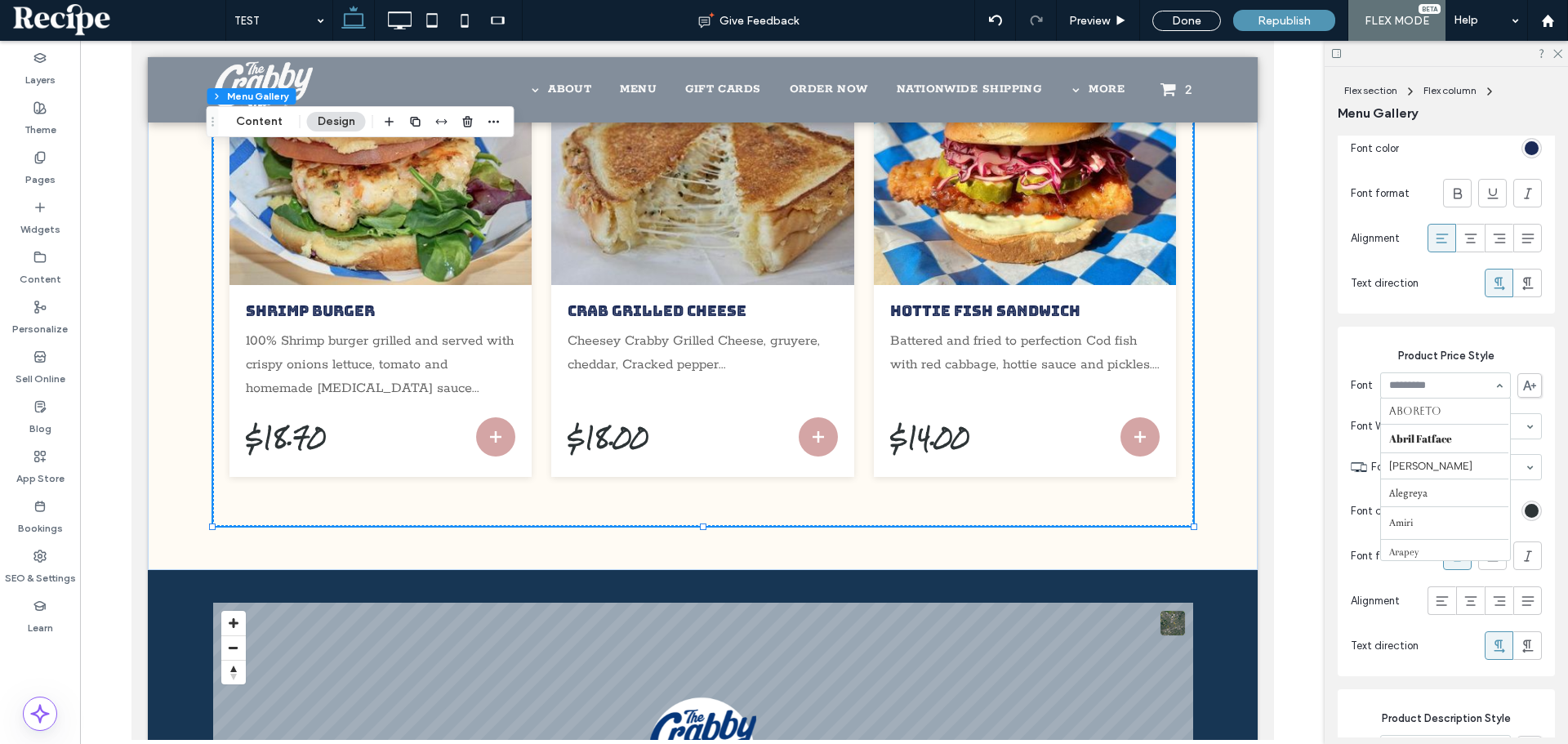
click at [1458, 393] on div at bounding box center [1446, 385] width 129 height 25
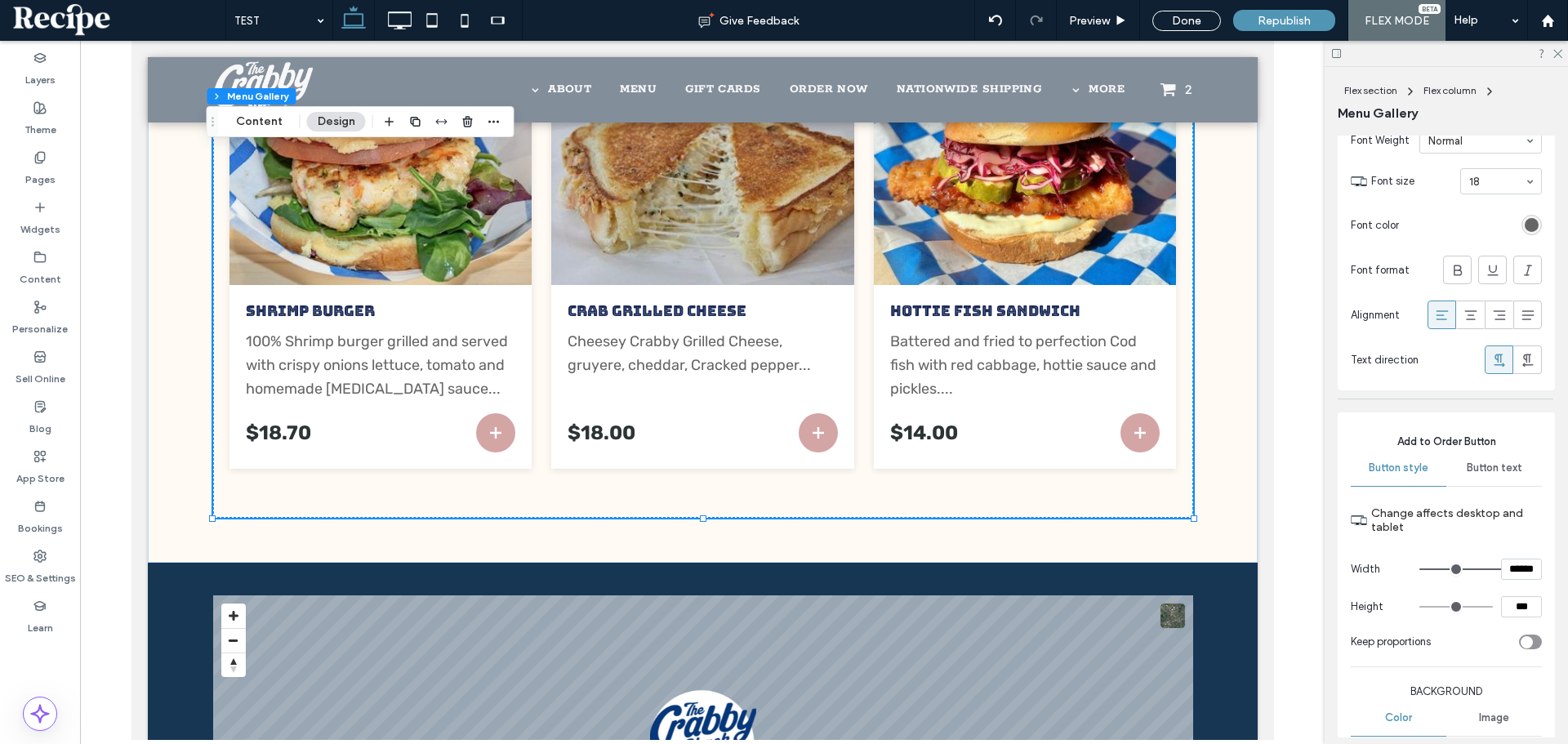
scroll to position [1470, 0]
type input "***"
type input "*****"
click at [1430, 564] on input "range" at bounding box center [1455, 565] width 74 height 2
type input "*"
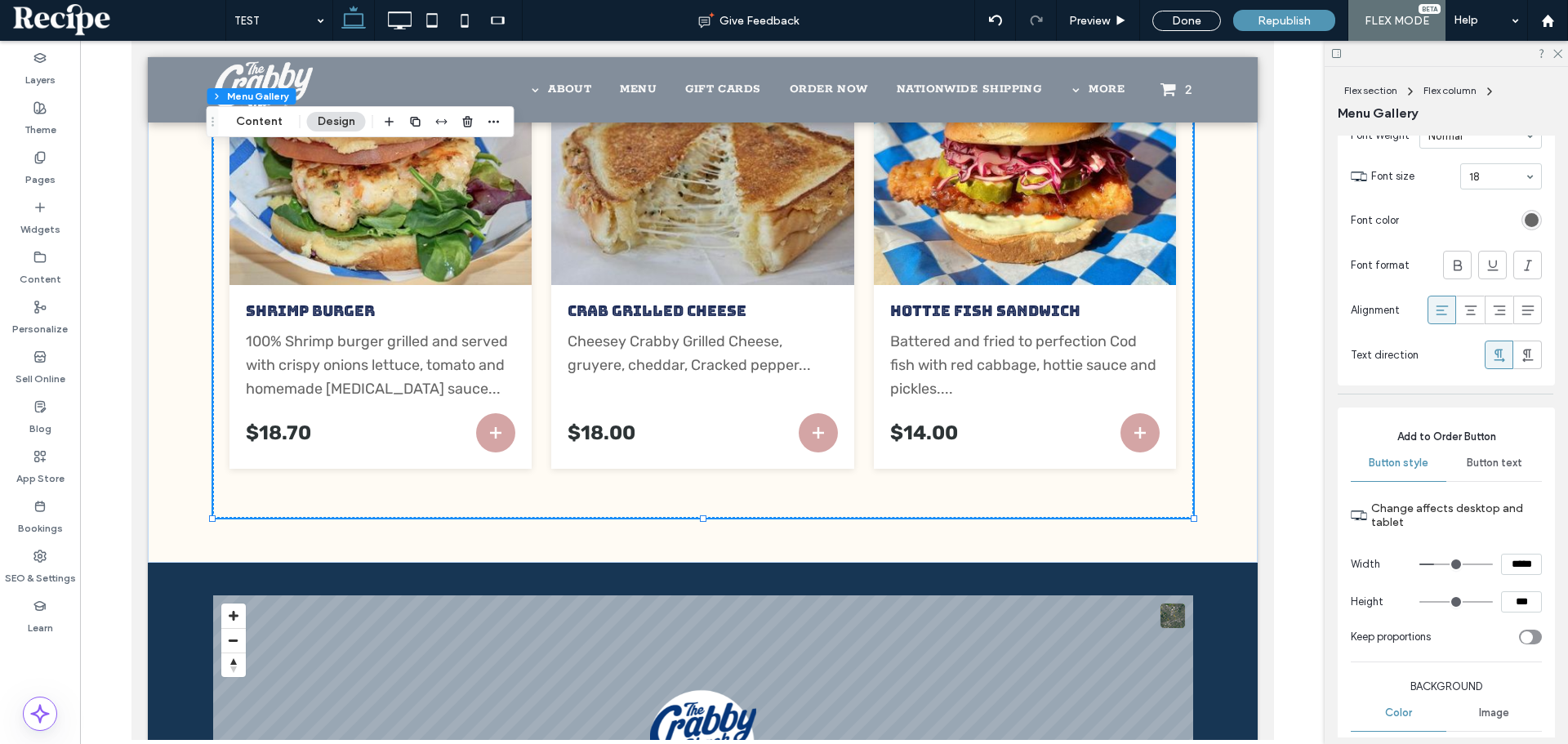
type input "***"
drag, startPoint x: 1427, startPoint y: 562, endPoint x: 1396, endPoint y: 565, distance: 31.1
click at [1419, 565] on input "range" at bounding box center [1455, 565] width 74 height 2
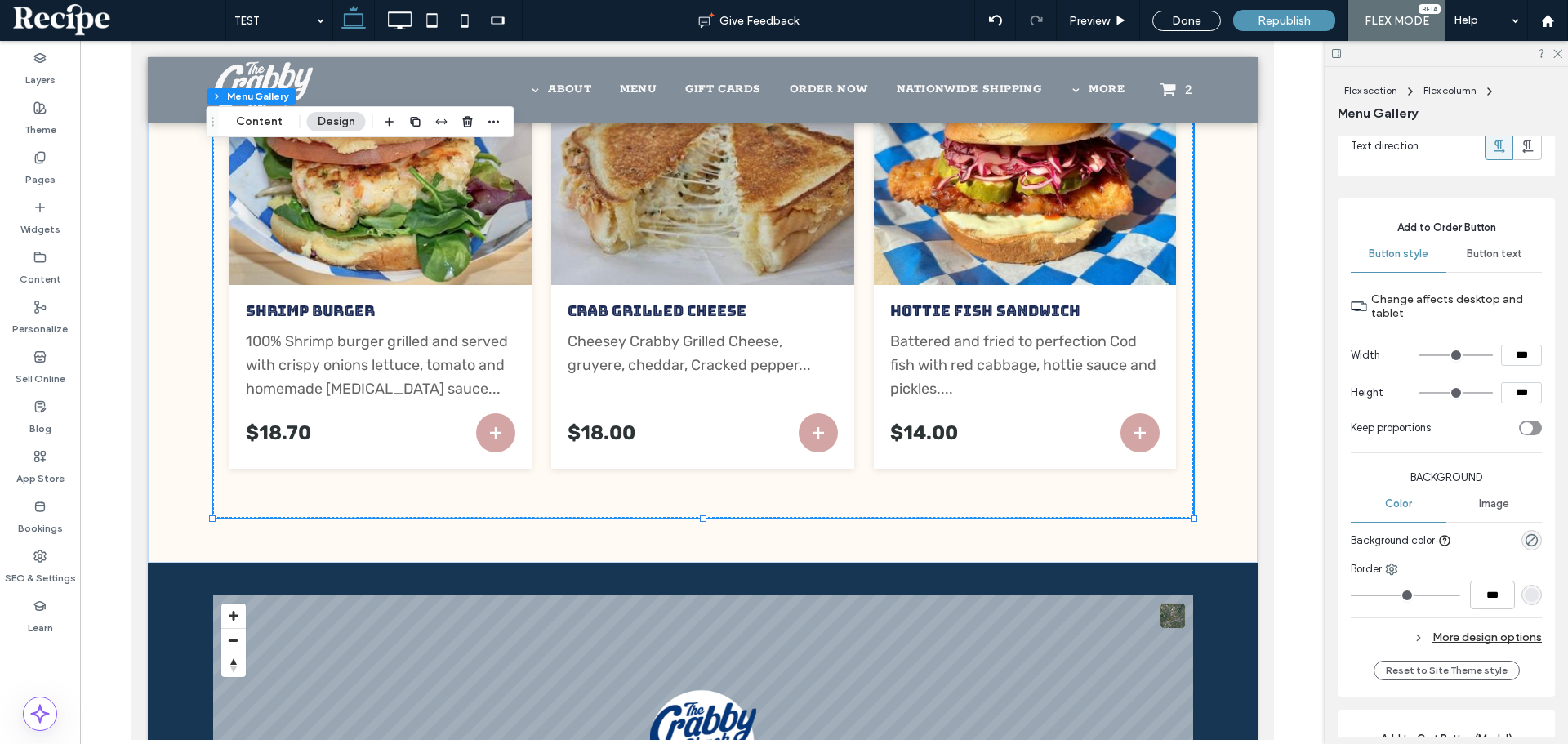
scroll to position [1715, 0]
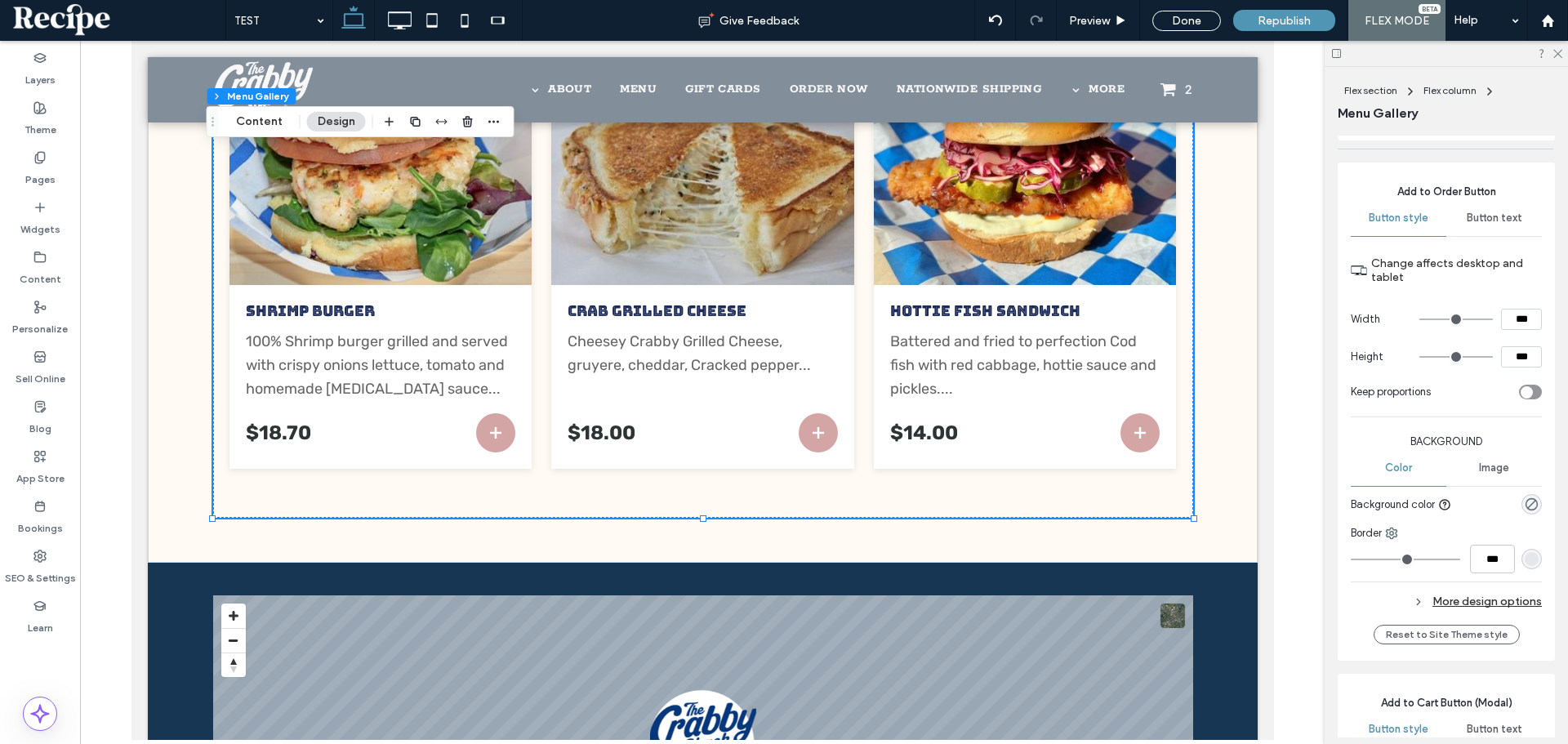
click at [1534, 385] on div "Add to Order Button Button style Button text Change affects desktop and tablet …" at bounding box center [1446, 412] width 218 height 498
click at [1522, 390] on div "toggle" at bounding box center [1527, 392] width 13 height 13
type input "****"
type input "******"
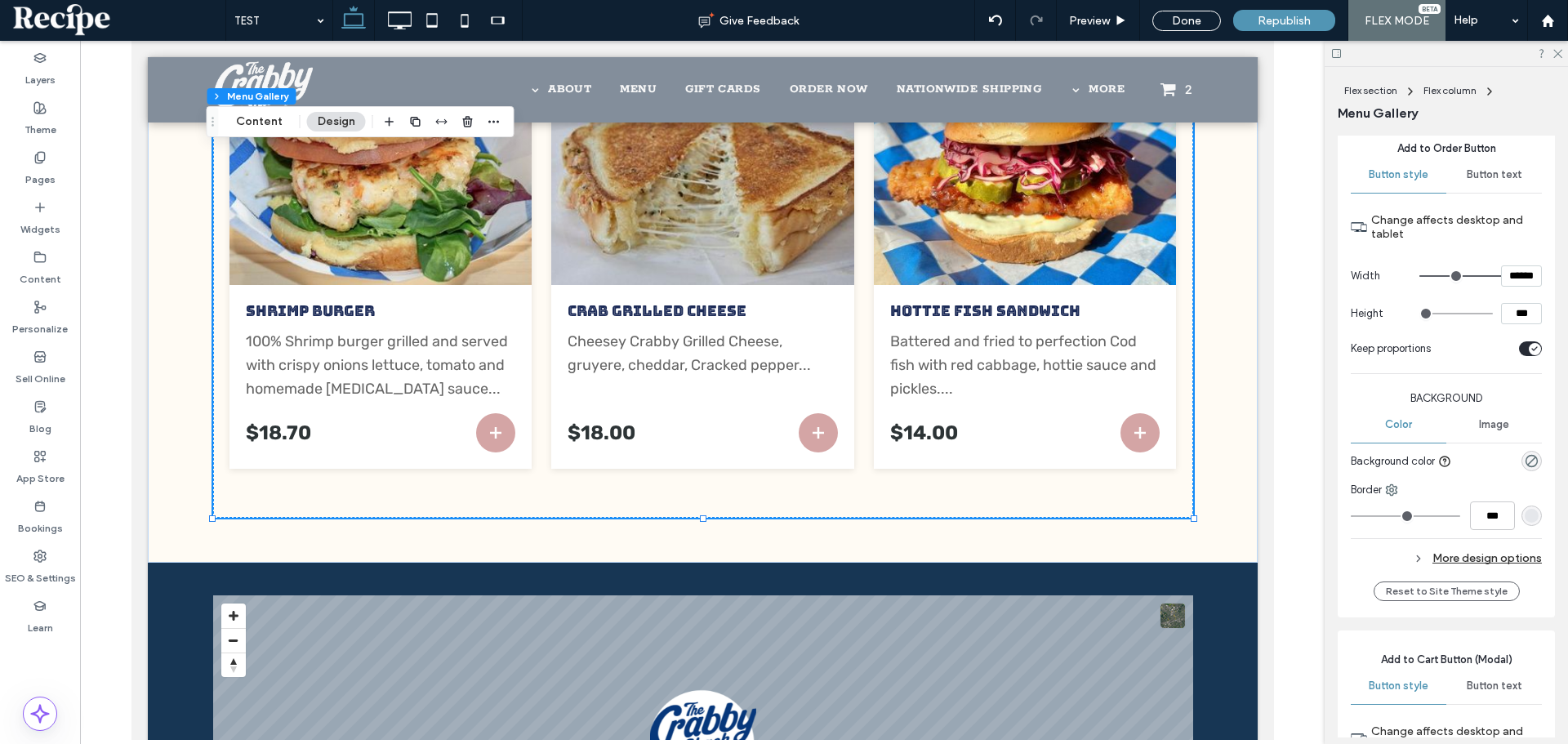
scroll to position [1960, 0]
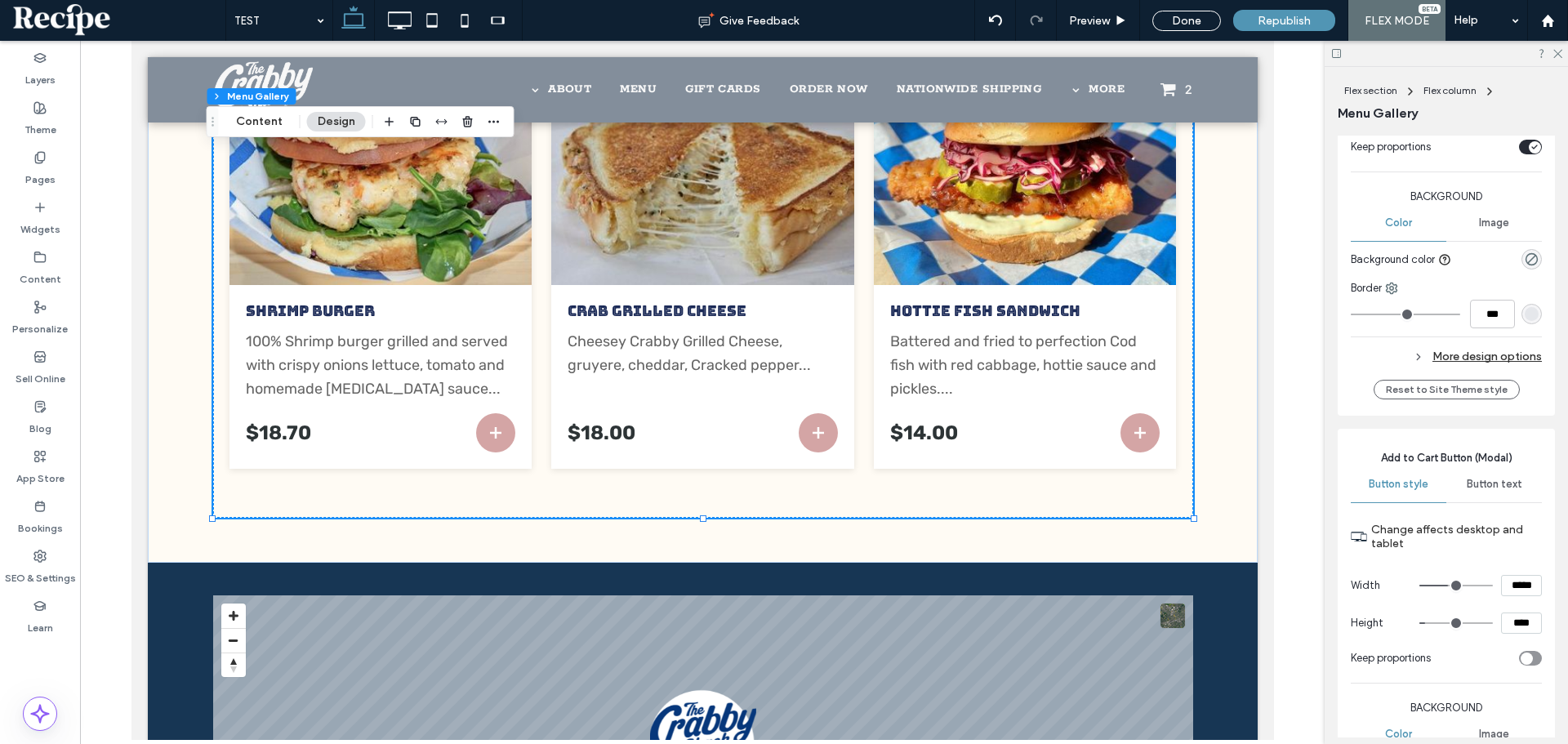
type input "***"
type input "*****"
type input "***"
click at [1471, 585] on input "range" at bounding box center [1455, 586] width 74 height 2
type input "*****"
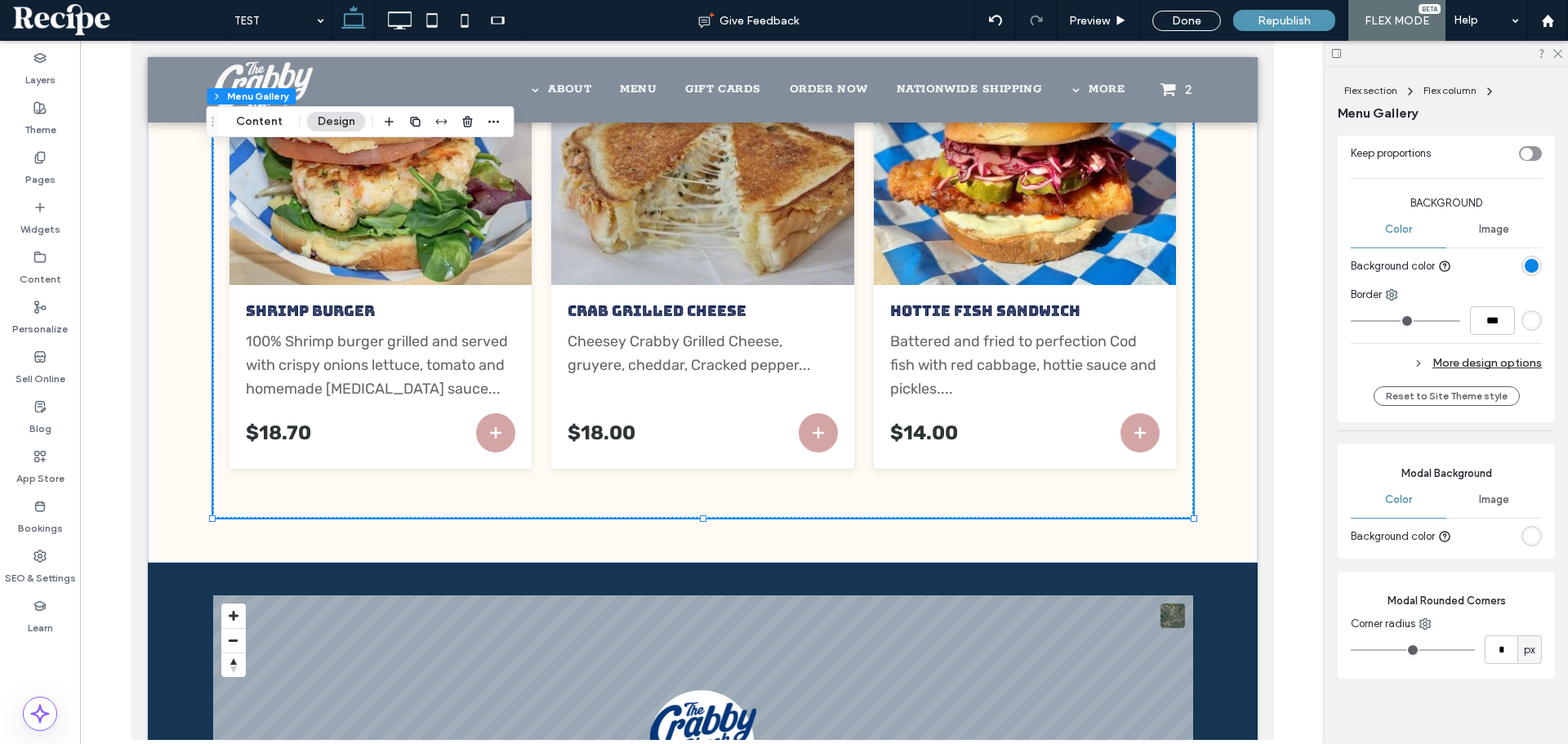
scroll to position [2483, 0]
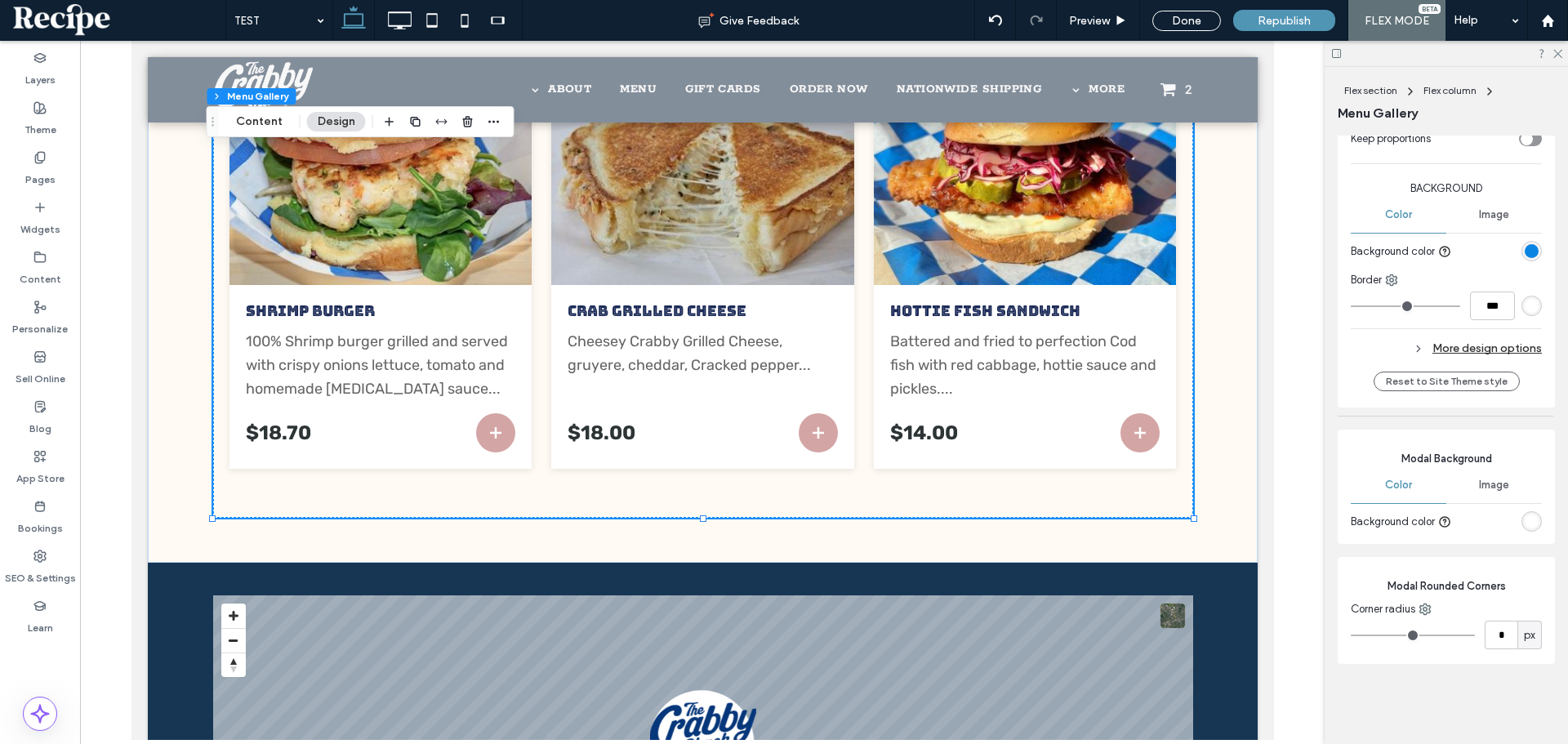
type input "**"
click at [1414, 635] on input "range" at bounding box center [1412, 636] width 124 height 2
click at [1149, 443] on button "Add to cart" at bounding box center [1140, 433] width 39 height 39
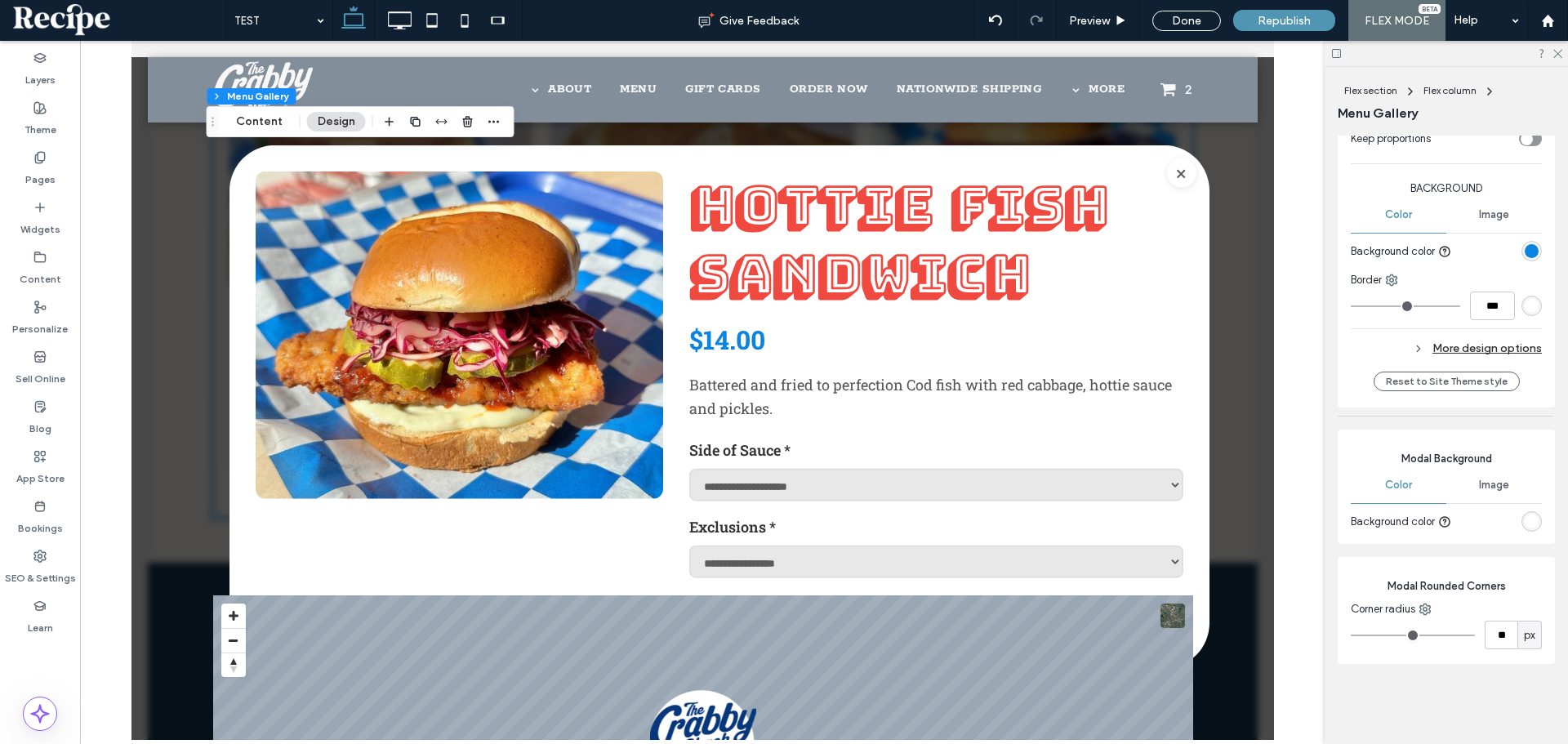
type input "*"
click at [1365, 635] on input "range" at bounding box center [1412, 636] width 124 height 2
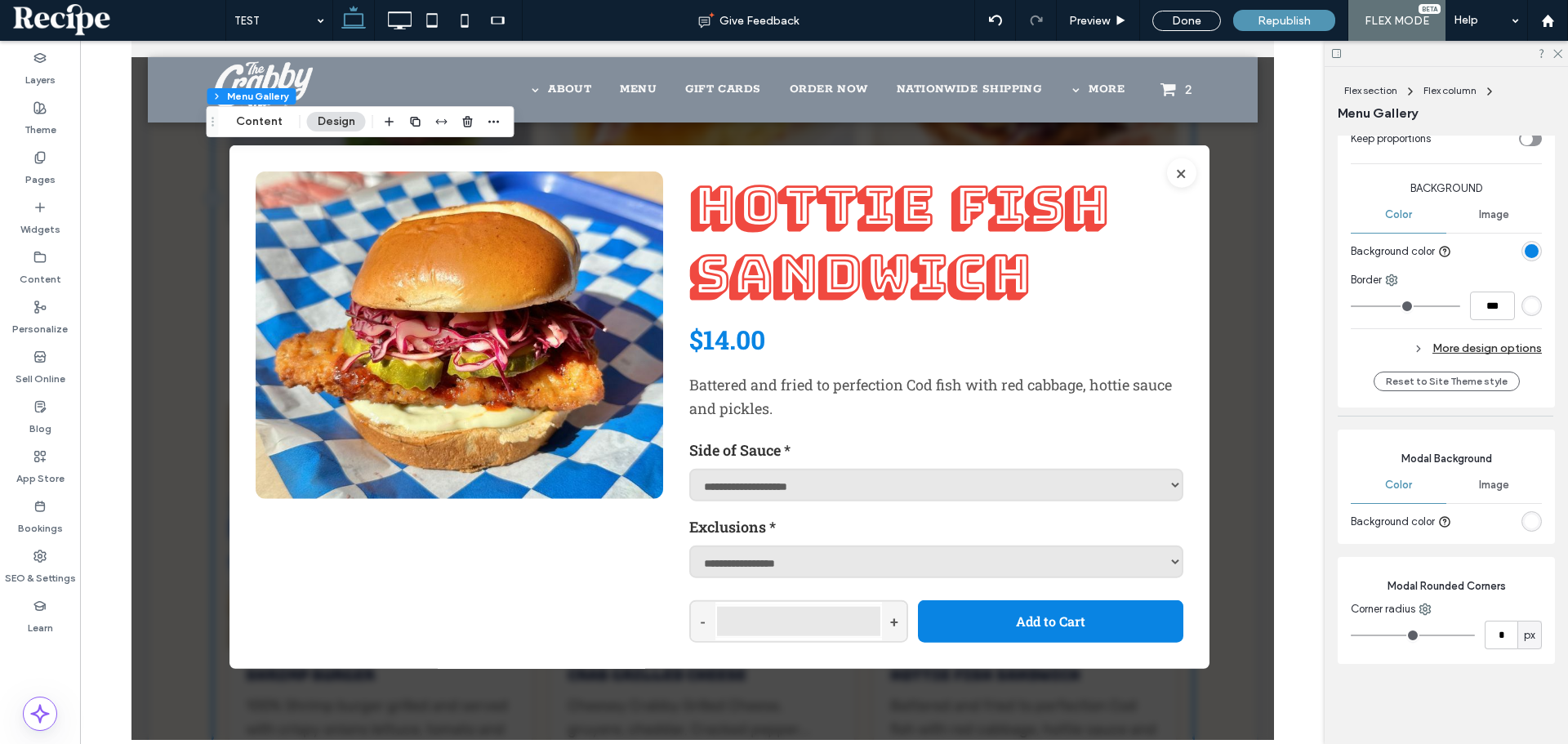
scroll to position [596, 0]
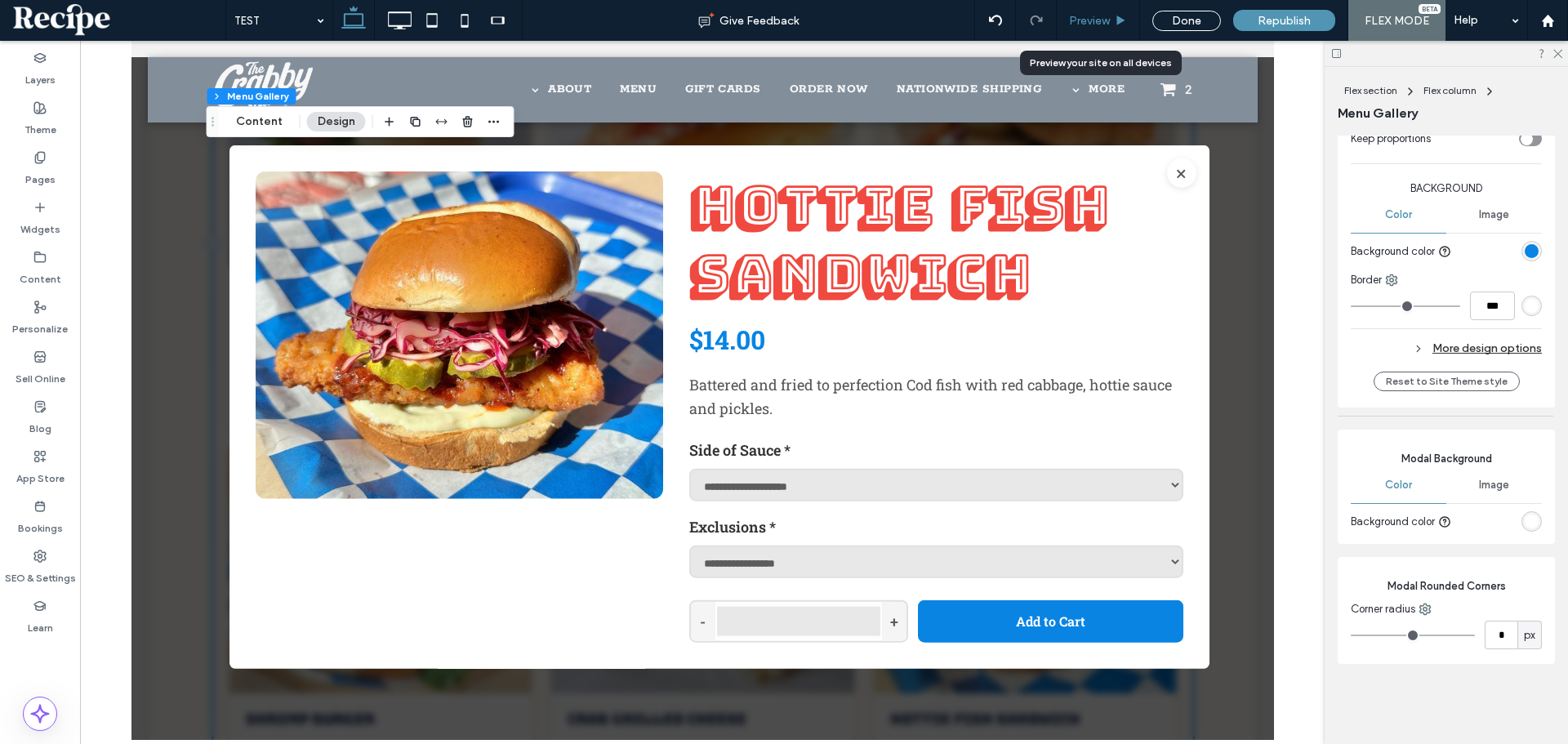
click at [1120, 3] on div "Preview" at bounding box center [1098, 21] width 83 height 41
click at [1110, 18] on span "Preview" at bounding box center [1090, 21] width 41 height 14
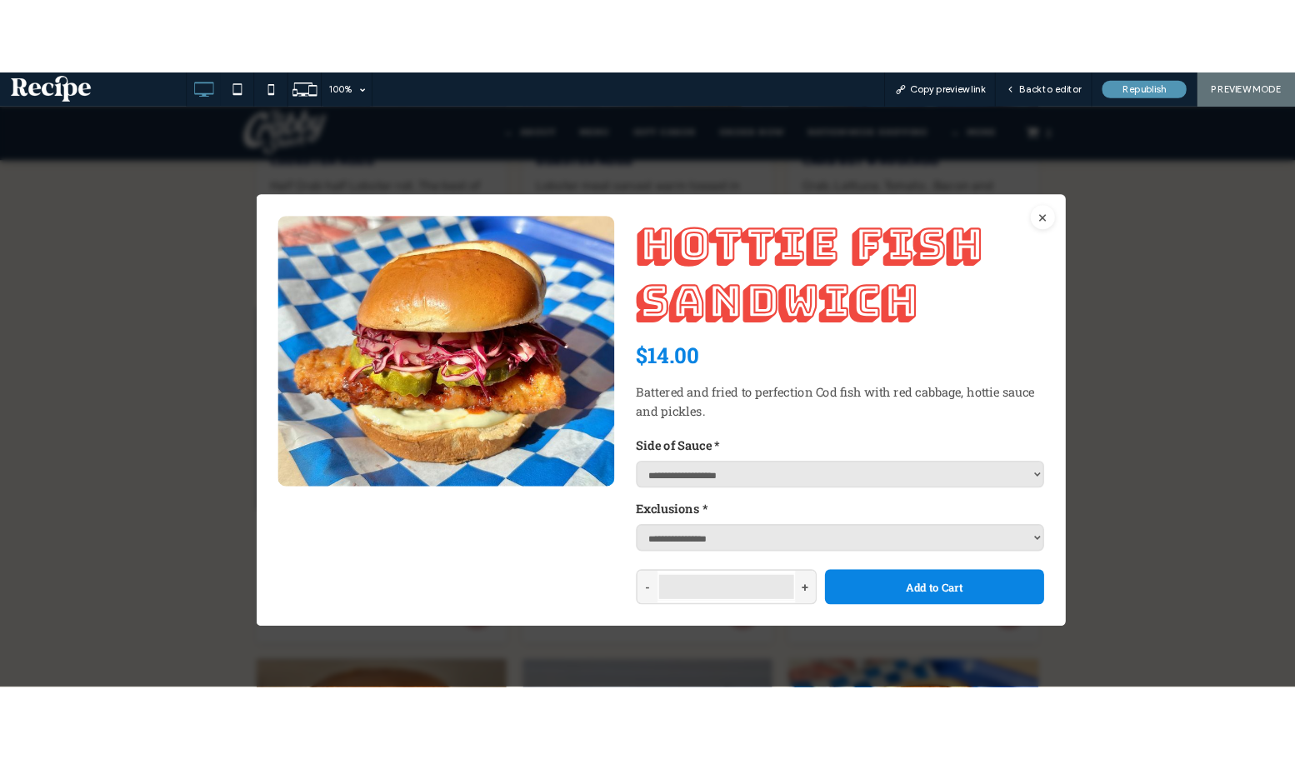
scroll to position [191, 0]
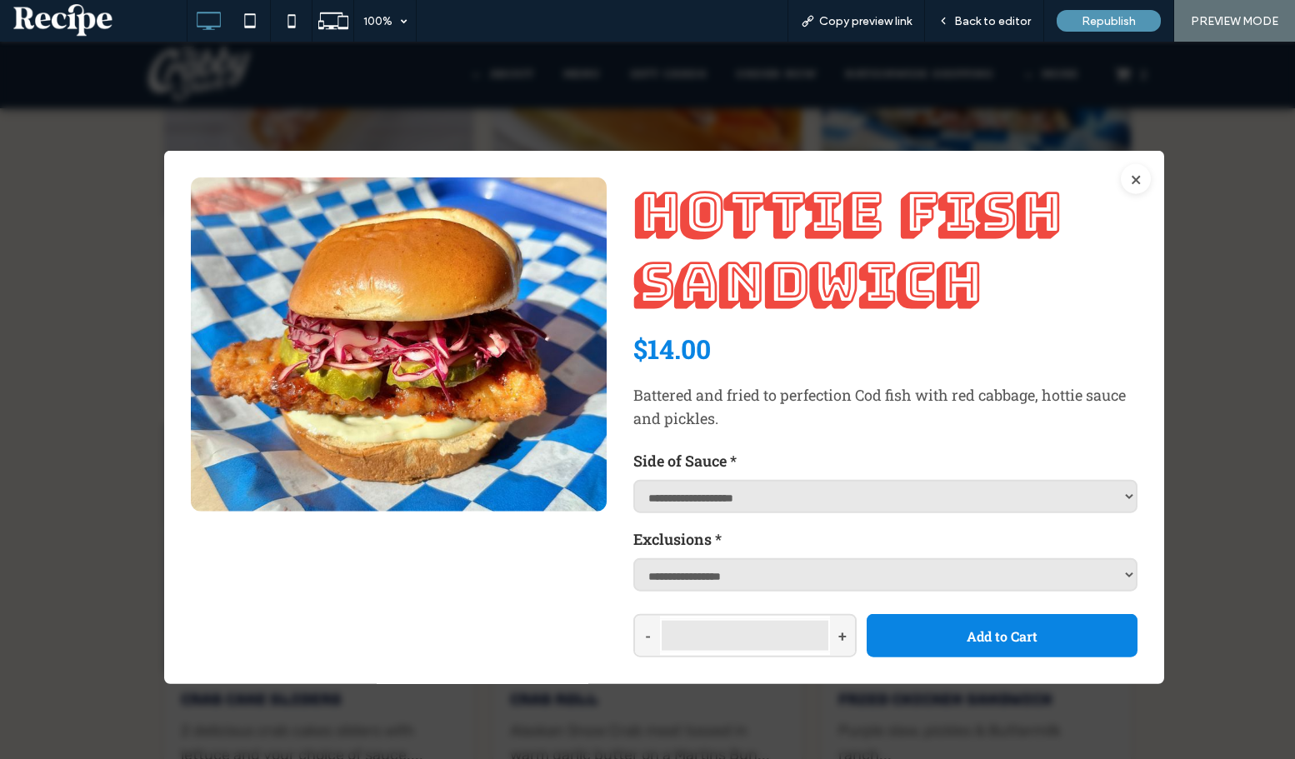
click at [1124, 173] on button "×" at bounding box center [1136, 178] width 30 height 30
